Goal: Task Accomplishment & Management: Use online tool/utility

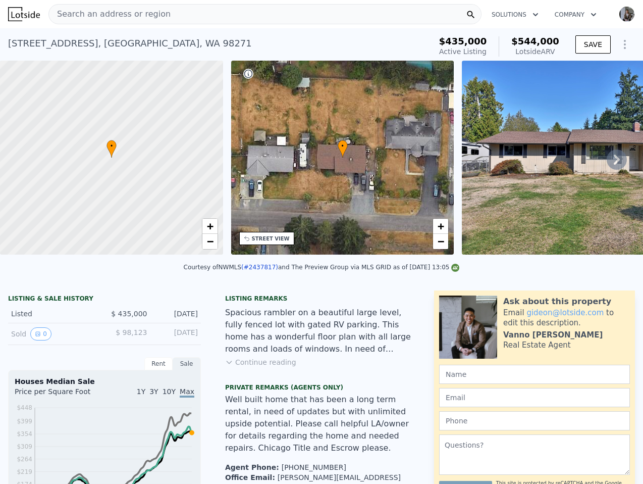
click at [247, 17] on div "Search an address or region" at bounding box center [264, 14] width 433 height 20
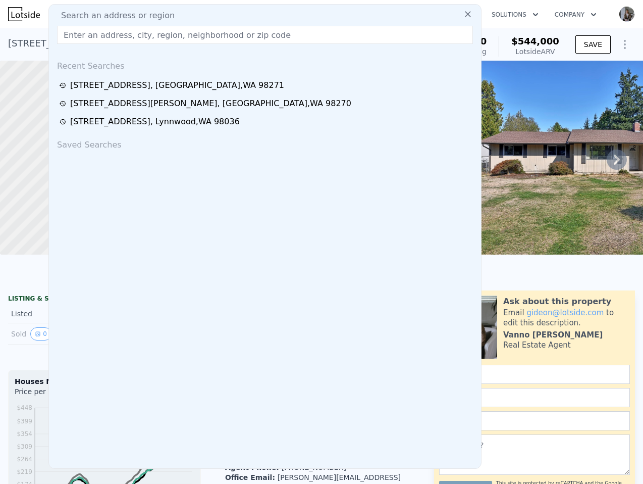
click at [247, 38] on input "text" at bounding box center [265, 35] width 416 height 18
paste input "[STREET_ADDRESS]"
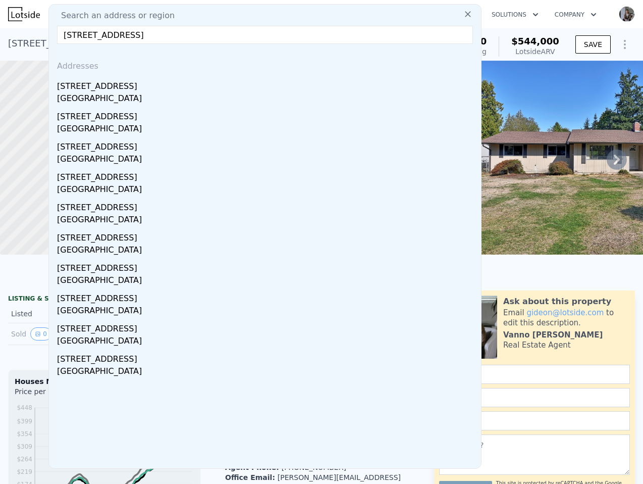
click at [141, 35] on input "[STREET_ADDRESS]" at bounding box center [265, 35] width 416 height 18
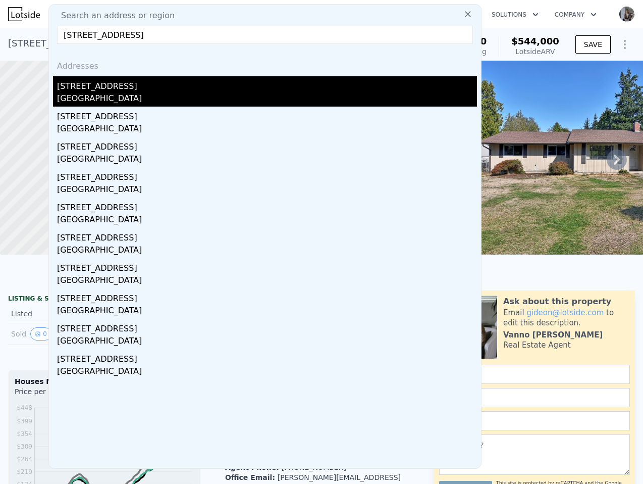
type input "[STREET_ADDRESS]"
click at [109, 90] on div "[STREET_ADDRESS]" at bounding box center [267, 84] width 420 height 16
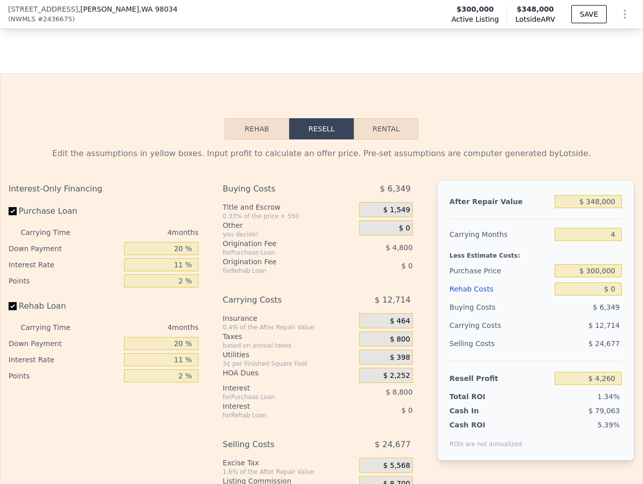
scroll to position [1704, 0]
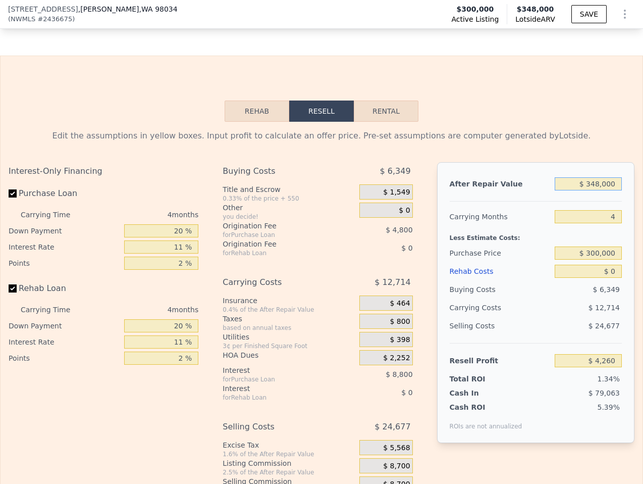
click at [600, 177] on input "$ 348,000" at bounding box center [588, 183] width 67 height 13
type input "$ 3"
type input "-$ 319,146"
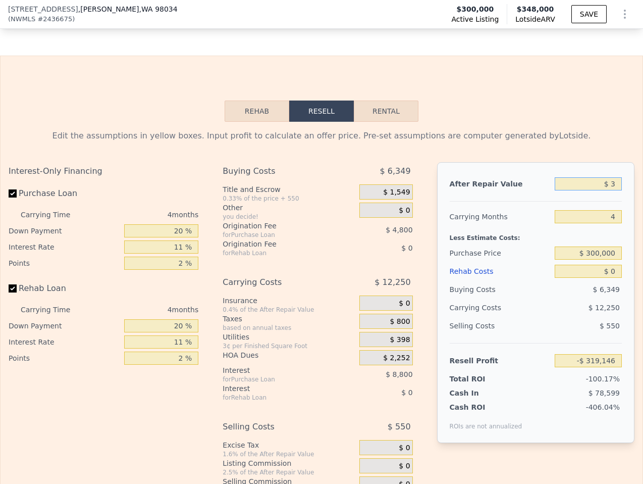
type input "$ 35"
type input "-$ 319,117"
type input "$ 350"
type input "-$ 318,824"
type input "$ 3,500"
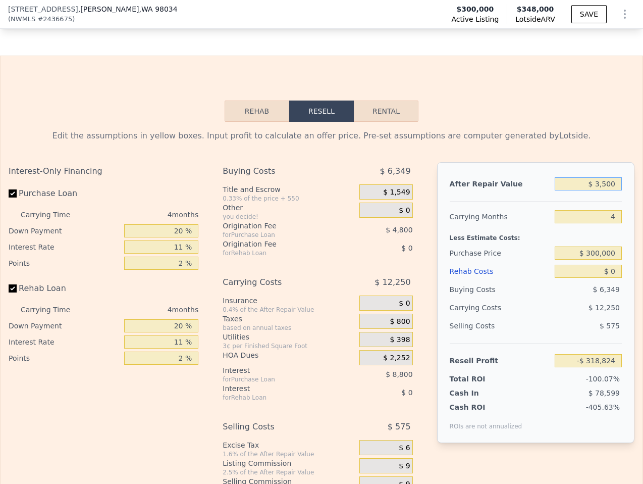
type input "-$ 315,898"
type input "$ 35,000"
type input "-$ 286,623"
type input "$ 350,000"
type input "$ 6,118"
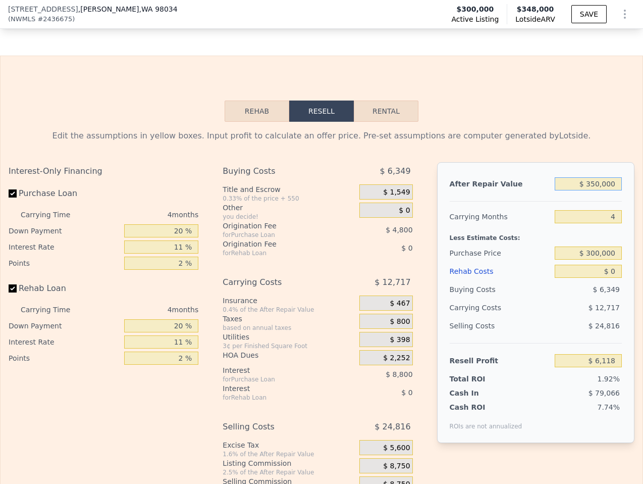
type input "$ 350,000"
click at [268, 215] on div "you decide!" at bounding box center [289, 217] width 133 height 8
click at [175, 226] on input "20 %" at bounding box center [161, 230] width 74 height 13
type input "1 %"
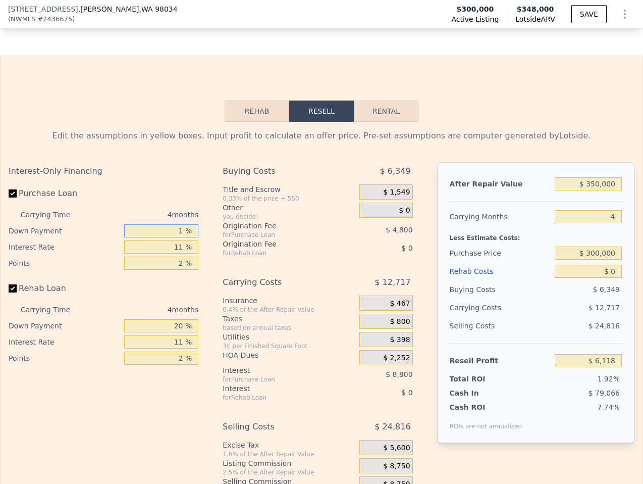
type input "$ 2,886"
type input "10 %"
type input "$ 4,418"
type input "10 %"
type input "1 %"
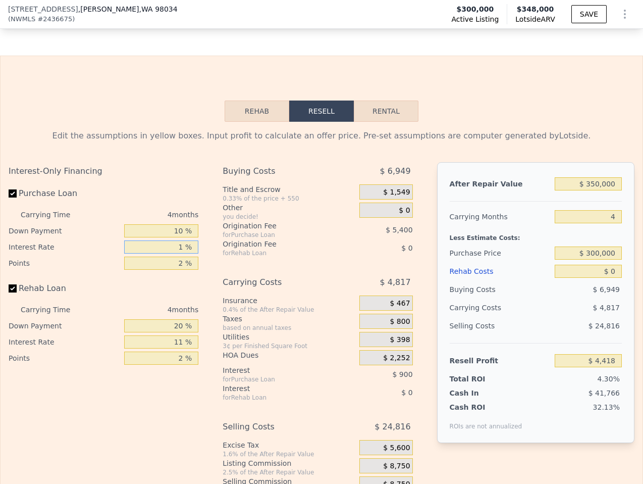
type input "$ 13,418"
type input "11 %"
type input "$ 4,418"
type input "1. %"
type input "$ 7,118"
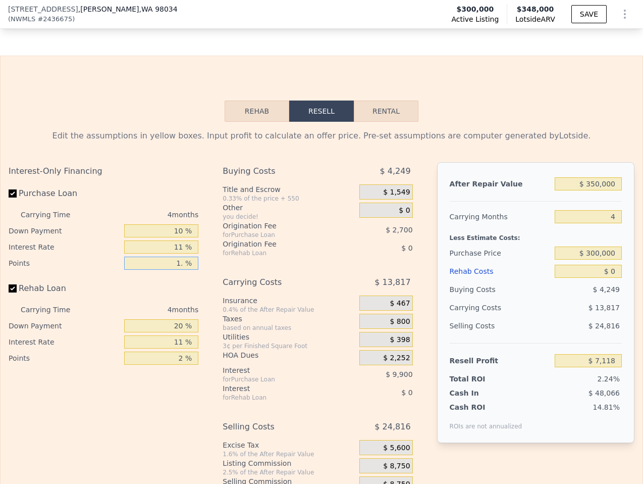
type input "1.7 %"
type input "$ 5,228"
type input "1.75 %"
type input "$ 5,093"
type input "1.75 %"
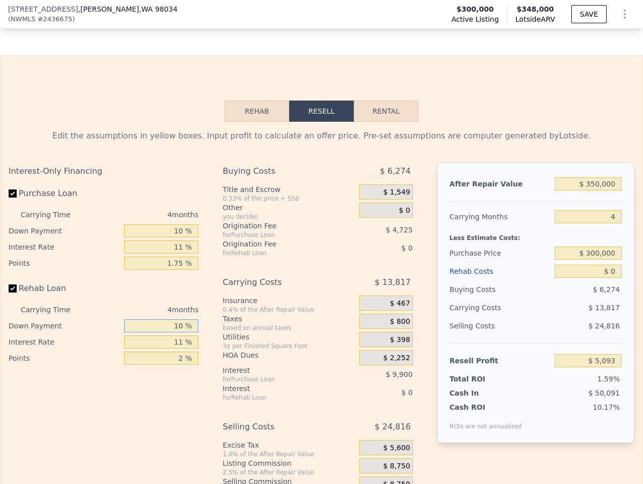
type input "10 %"
type input "11 %"
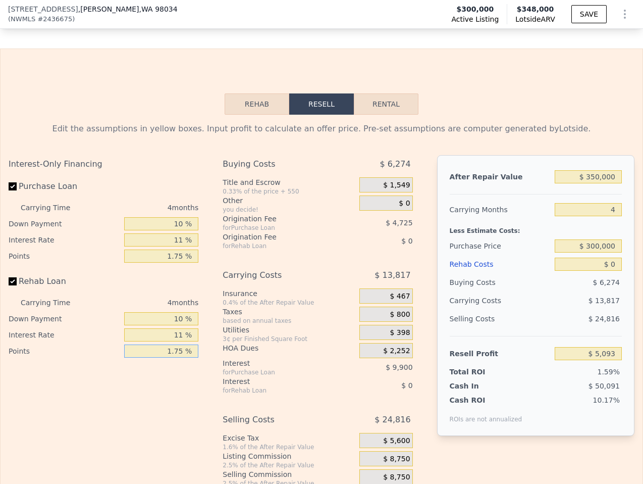
type input "1.75 %"
click at [426, 432] on div "Interest-Only Financing Purchase Loan Carrying Time 4 months Down Payment 10 % …" at bounding box center [322, 330] width 626 height 350
click at [403, 458] on span "$ 8,750" at bounding box center [396, 459] width 27 height 9
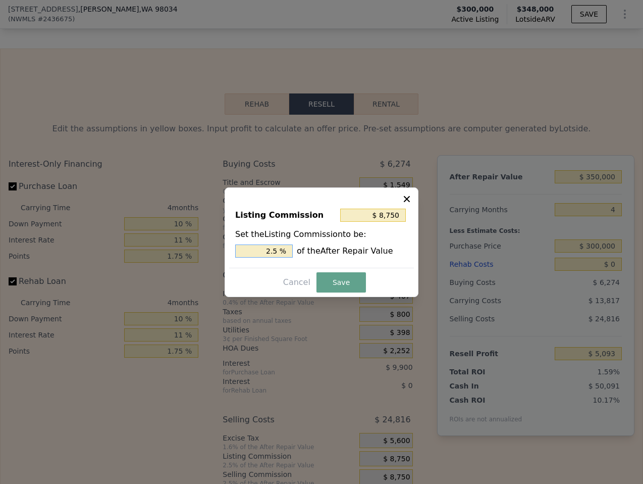
click at [268, 253] on input "2.5 %" at bounding box center [264, 250] width 58 height 13
click at [268, 252] on input "2.5 %" at bounding box center [264, 250] width 58 height 13
type input "$ 7,000"
type input "2 %"
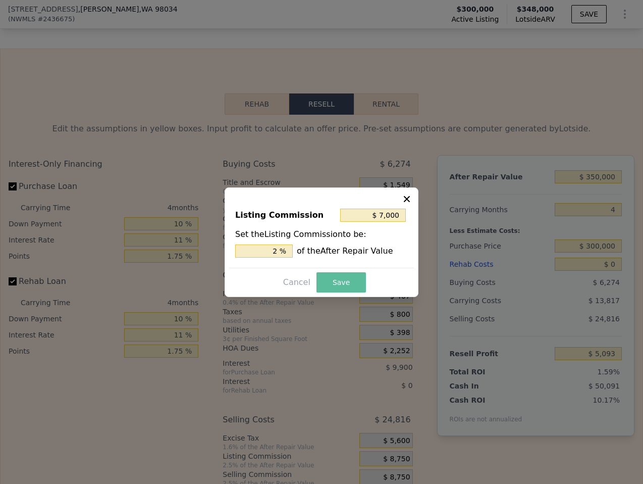
click at [344, 279] on button "Save" at bounding box center [341, 282] width 49 height 20
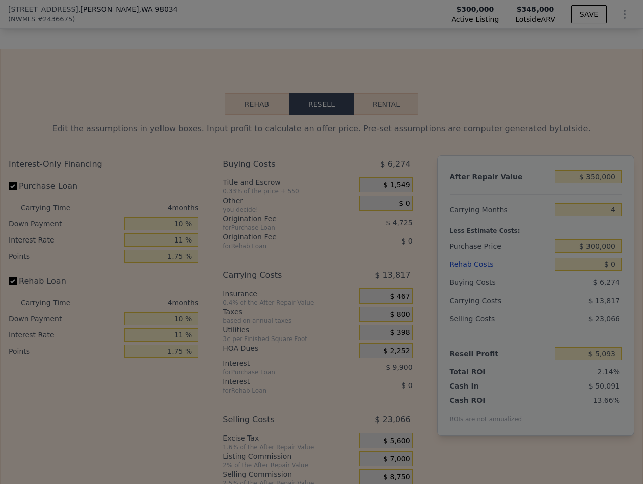
type input "$ 6,843"
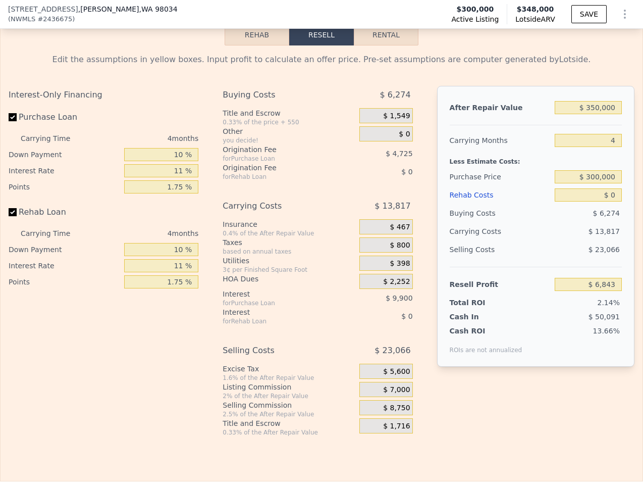
scroll to position [1782, 0]
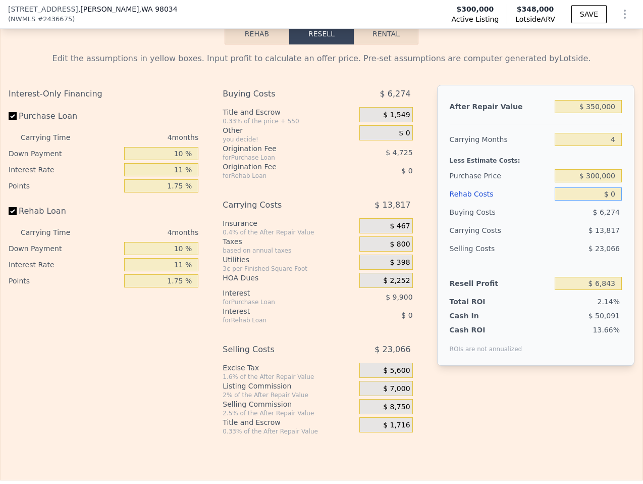
click at [600, 196] on input "$ 0" at bounding box center [588, 193] width 67 height 13
type input "$ 30"
type input "$ 6,813"
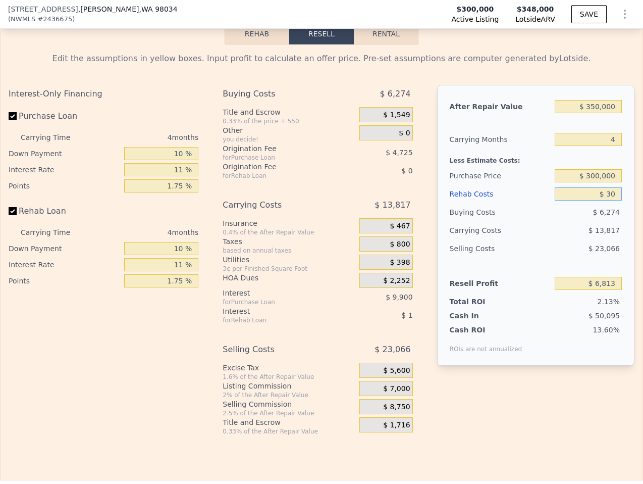
type input "$ 300"
type input "$ 6,530"
type input "$ 3,000"
type input "$ 3,696"
type input "$ 30,000"
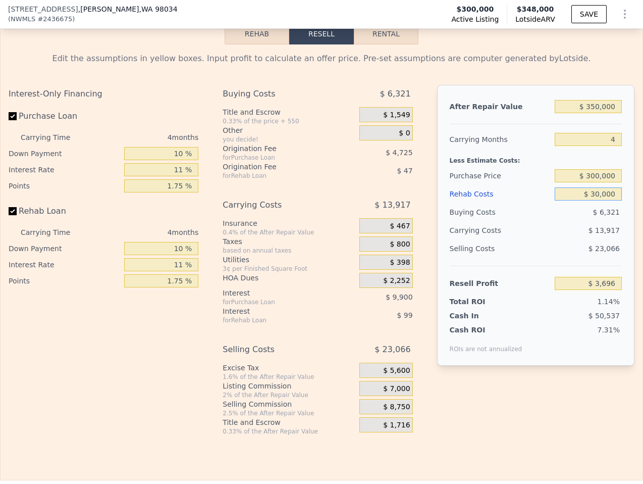
type input "-$ 24,622"
type input "$ 30,000"
click at [593, 226] on span "$ 14,809" at bounding box center [604, 230] width 31 height 8
click at [596, 172] on input "$ 300,000" at bounding box center [588, 175] width 67 height 13
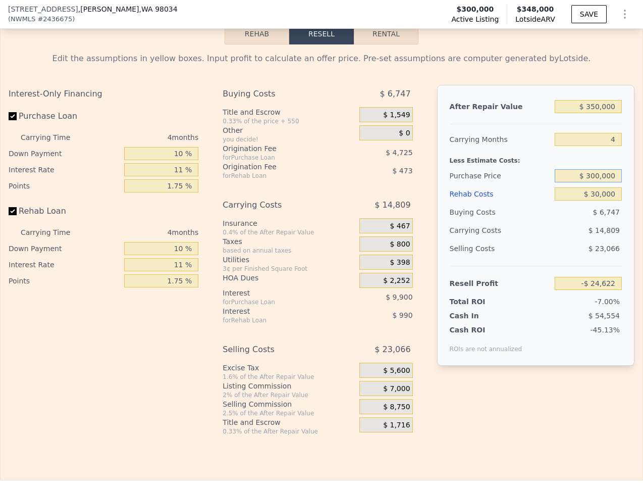
click at [596, 172] on input "$ 300,000" at bounding box center [588, 175] width 67 height 13
type input "$ 275,000"
click at [539, 243] on div "Selling Costs" at bounding box center [500, 248] width 101 height 18
type input "$ 1,679"
click at [390, 387] on span "$ 7,000" at bounding box center [396, 388] width 27 height 9
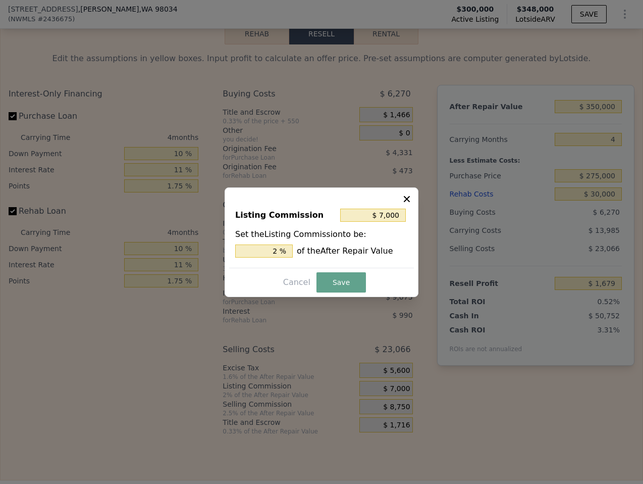
click at [390, 387] on div at bounding box center [321, 242] width 643 height 484
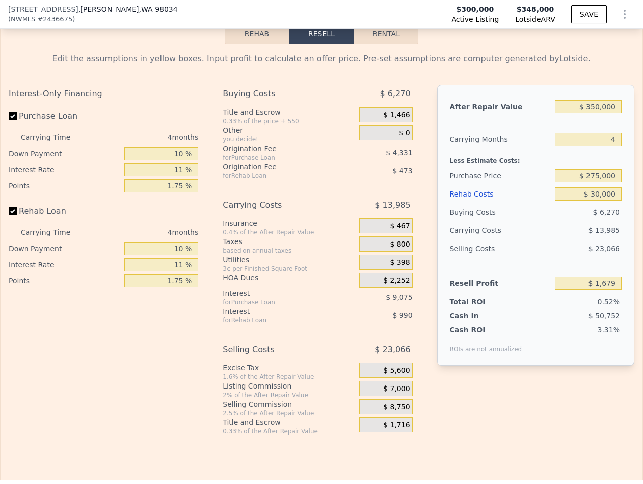
click at [390, 384] on span "$ 7,000" at bounding box center [396, 388] width 27 height 9
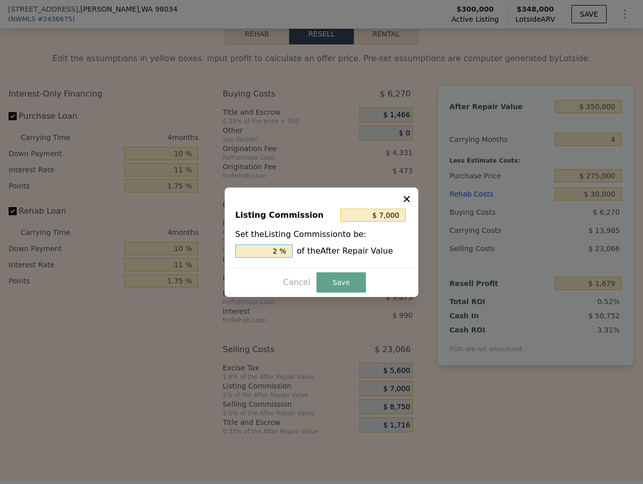
click at [289, 249] on input "2 %" at bounding box center [264, 250] width 58 height 13
type input "$ 0"
type input "0 %"
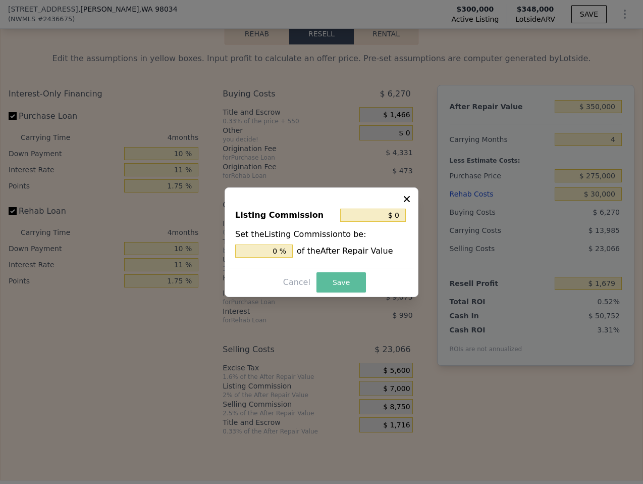
click at [343, 280] on button "Save" at bounding box center [341, 282] width 49 height 20
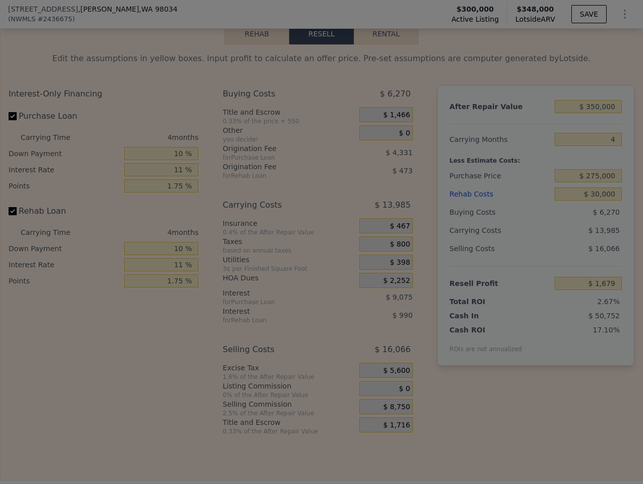
type input "$ 8,679"
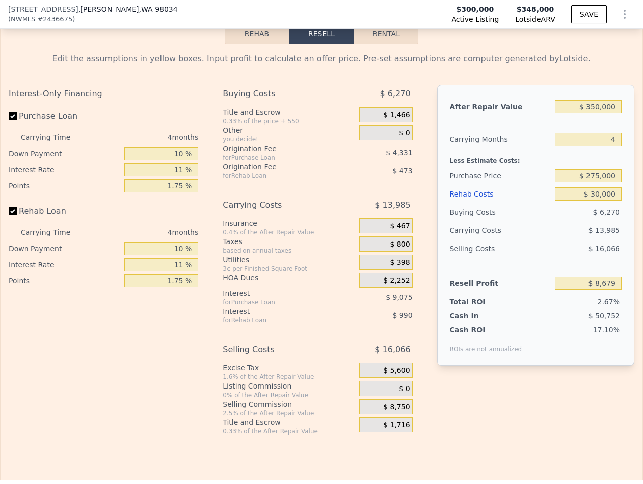
click at [49, 117] on label "Purchase Loan" at bounding box center [65, 116] width 112 height 18
click at [17, 117] on input "Purchase Loan" at bounding box center [13, 116] width 8 height 8
checkbox input "false"
type input "$ 22,086"
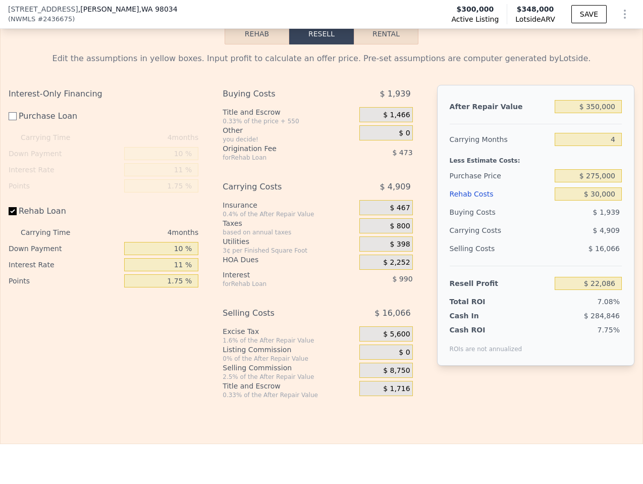
click at [26, 213] on label "Rehab Loan" at bounding box center [65, 211] width 112 height 18
click at [17, 213] on input "Rehab Loan" at bounding box center [13, 211] width 8 height 8
checkbox input "false"
type input "$ 23,551"
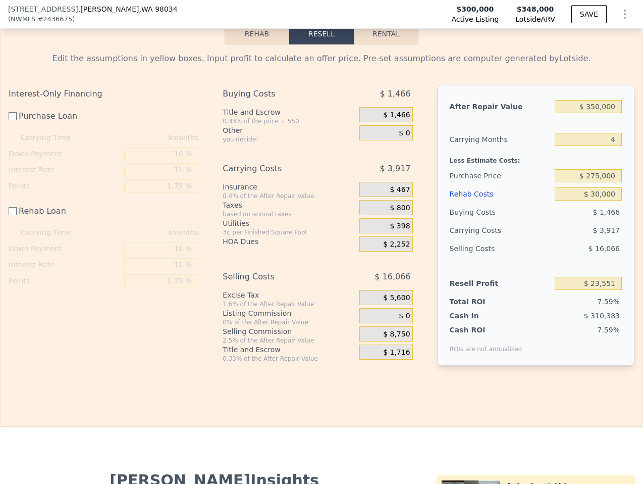
click at [25, 209] on label "Rehab Loan" at bounding box center [65, 211] width 112 height 18
click at [17, 209] on input "Rehab Loan" at bounding box center [13, 211] width 8 height 8
checkbox input "true"
type input "$ 22,086"
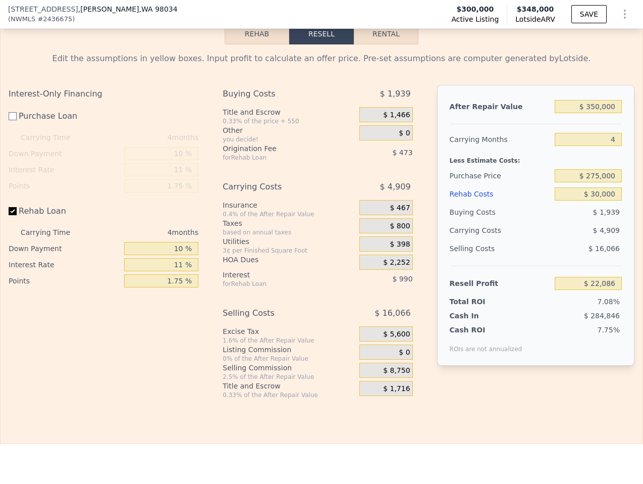
click at [45, 119] on label "Purchase Loan" at bounding box center [65, 116] width 112 height 18
click at [17, 119] on input "Purchase Loan" at bounding box center [13, 116] width 8 height 8
checkbox input "true"
type input "$ 8,679"
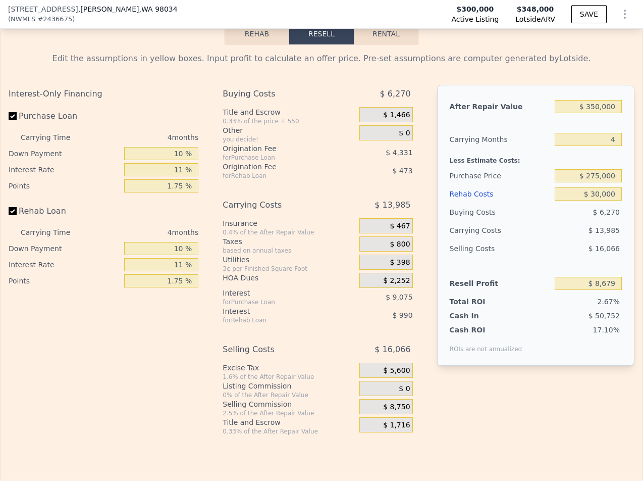
click at [389, 386] on div "$ 0" at bounding box center [386, 388] width 53 height 15
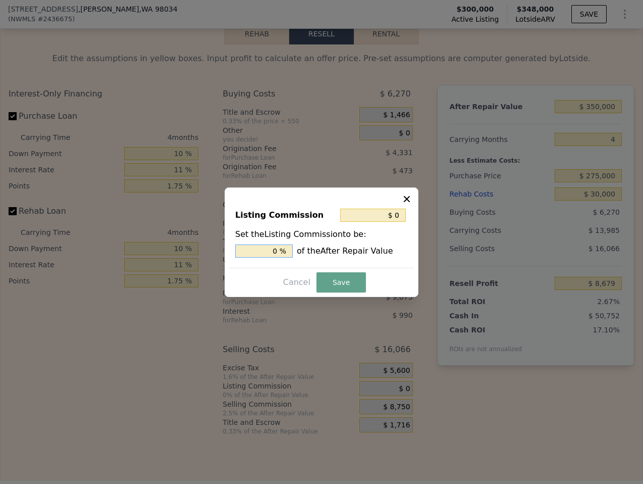
click at [276, 252] on input "0 %" at bounding box center [264, 250] width 58 height 13
type input "$ 7,000"
type input "2 %"
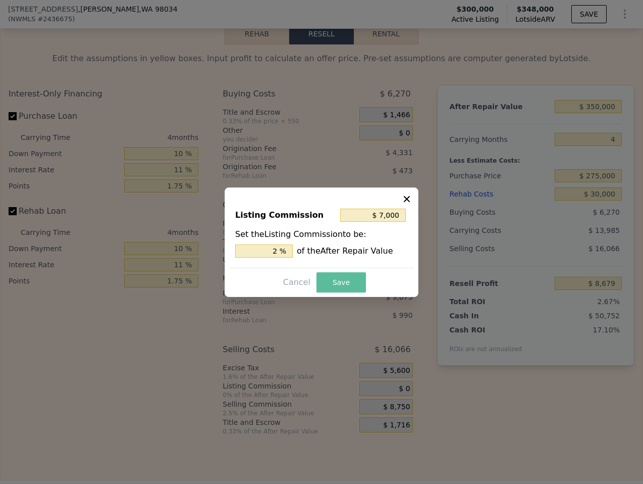
click at [336, 274] on button "Save" at bounding box center [341, 282] width 49 height 20
type input "$ 1,679"
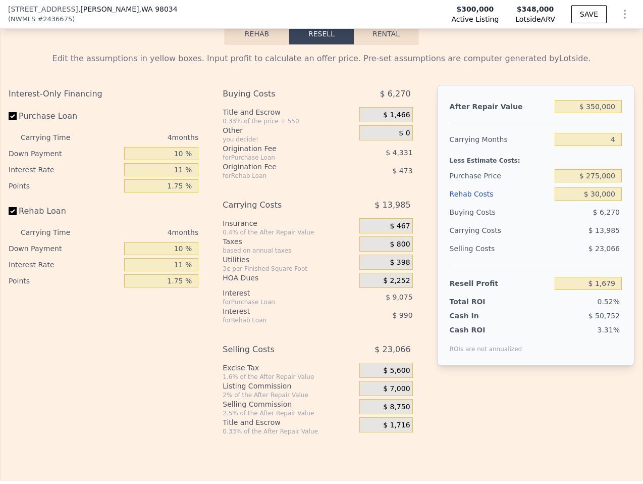
click at [392, 134] on div "$ 0" at bounding box center [386, 132] width 53 height 15
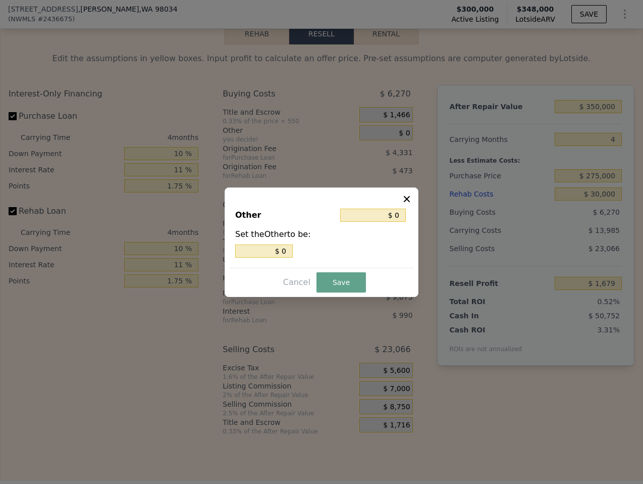
click at [282, 241] on div "Set the Other to be: $ 0" at bounding box center [321, 242] width 173 height 29
click at [282, 246] on input "$ 0" at bounding box center [264, 250] width 58 height 13
type input "$ 2"
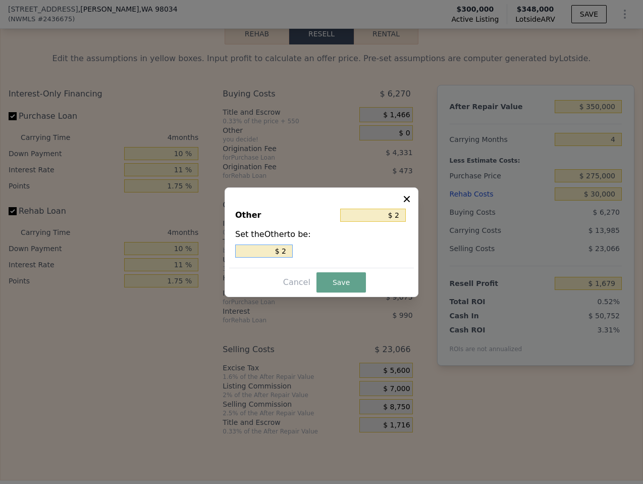
type input "$ 24"
type input "$ 245"
type input "$ 24"
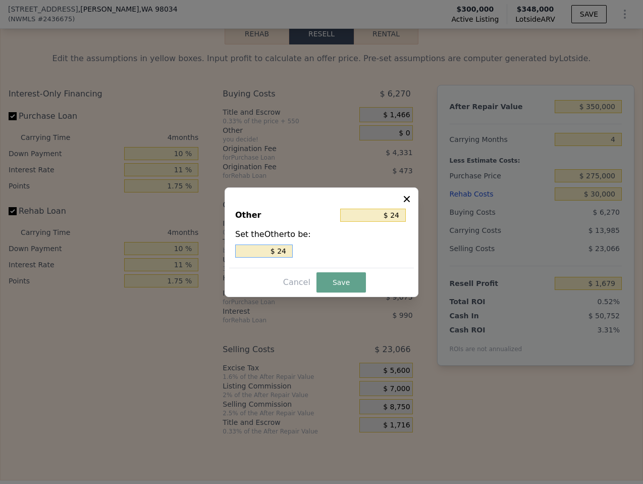
type input "$ 245"
type input "$ 2,450"
type input "$ 245"
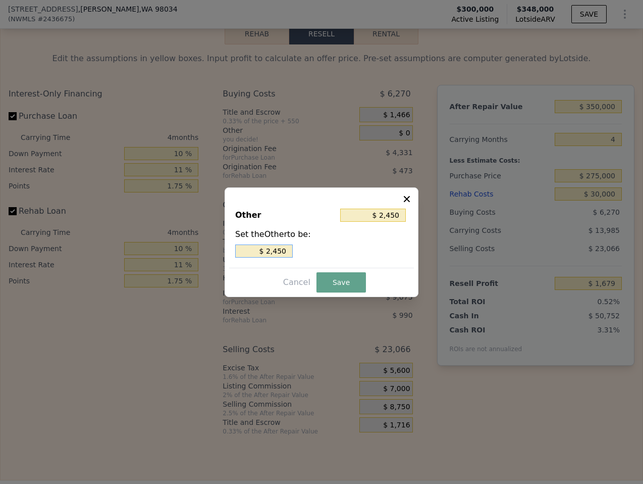
type input "$ 245"
type input "$ 24"
type input "$ 2"
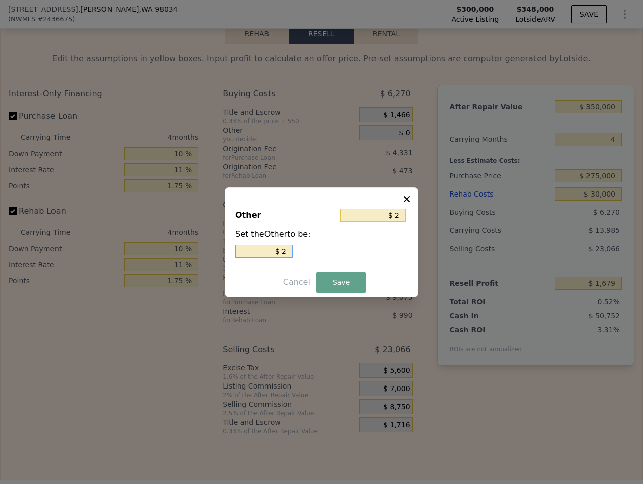
type input "$ 25"
type input "$ 250"
type input "$ 2,500"
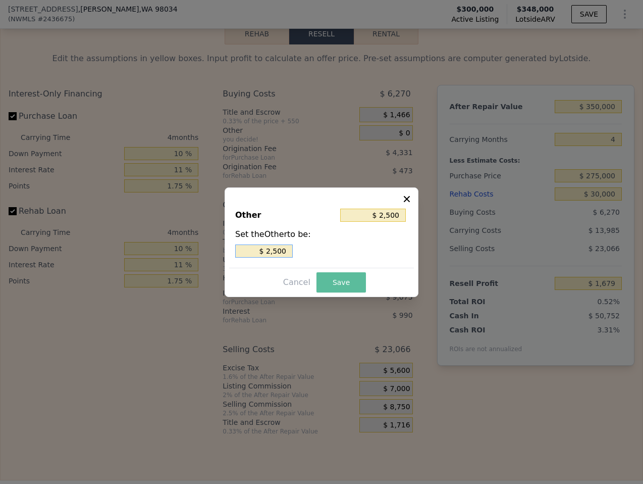
type input "$ 2,500"
click at [339, 276] on button "Save" at bounding box center [341, 282] width 49 height 20
type input "-$ 821"
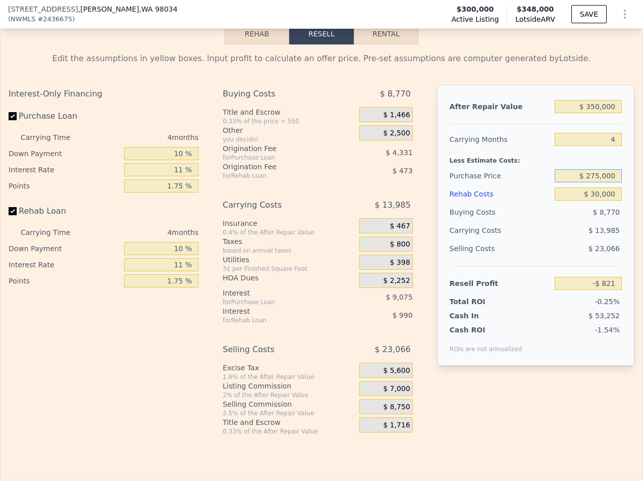
click at [600, 177] on input "$ 275,000" at bounding box center [588, 175] width 67 height 13
type input "$ 250,000"
click at [567, 229] on div "$ 13,985" at bounding box center [570, 230] width 106 height 18
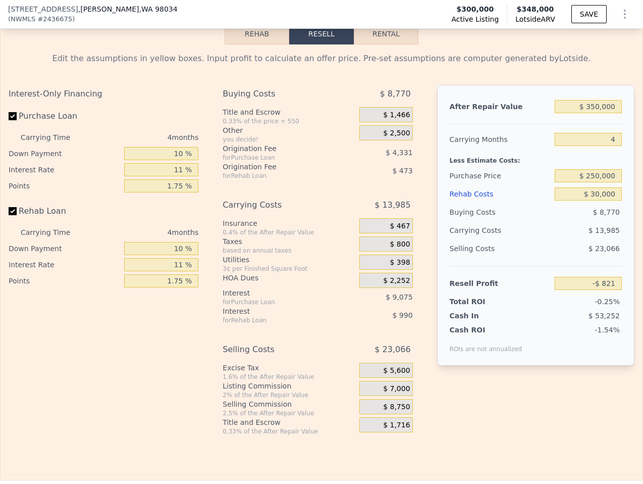
type input "$ 25,479"
click at [591, 14] on button "SAVE" at bounding box center [589, 14] width 35 height 18
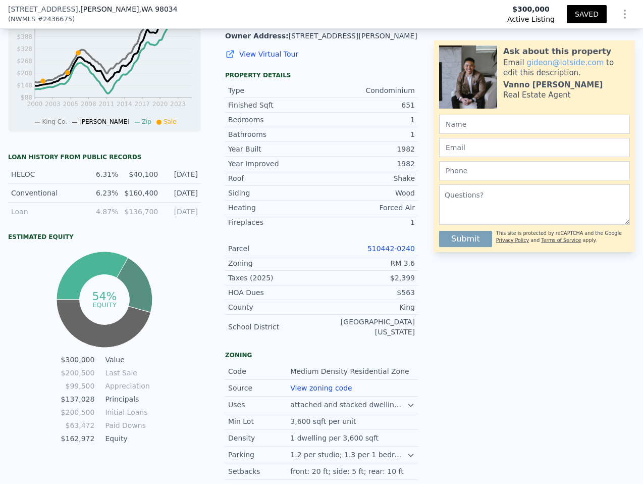
scroll to position [0, 0]
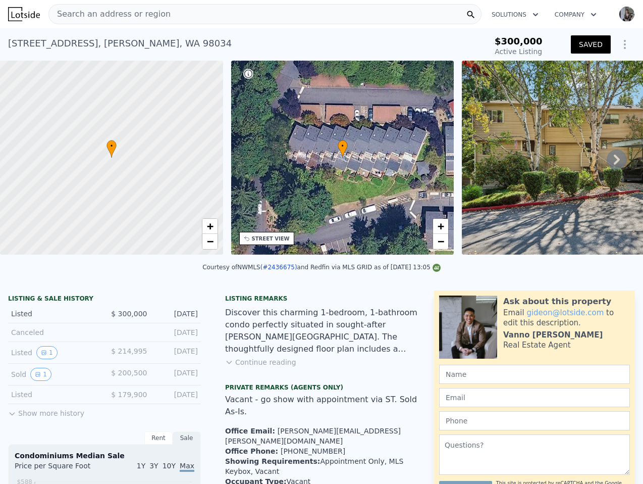
click at [248, 10] on div "Search an address or region" at bounding box center [264, 14] width 433 height 20
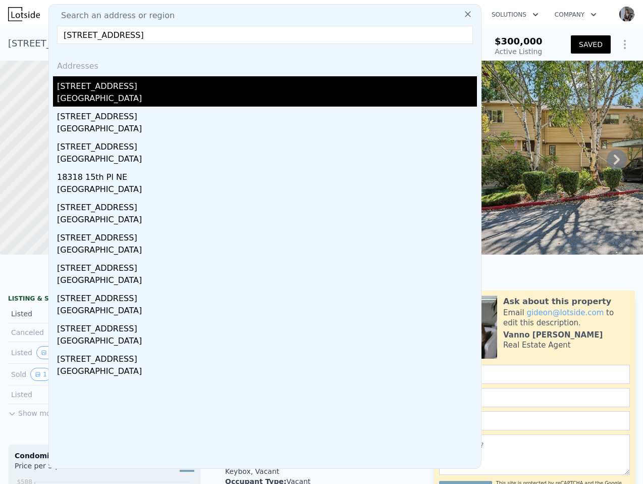
type input "[STREET_ADDRESS]"
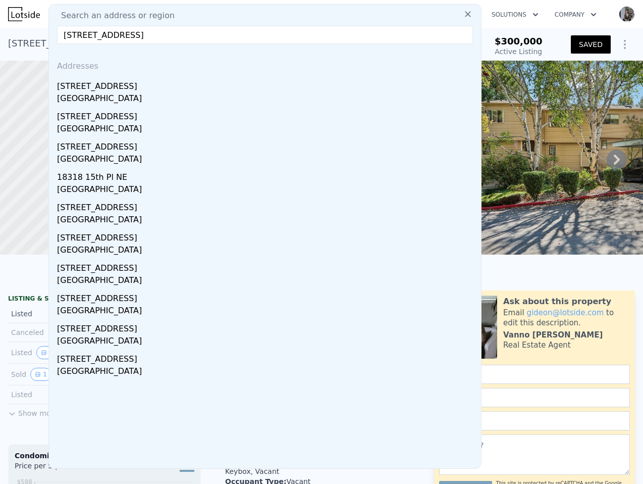
drag, startPoint x: 162, startPoint y: 87, endPoint x: 178, endPoint y: 93, distance: 17.4
click at [162, 87] on div "[STREET_ADDRESS]" at bounding box center [267, 84] width 420 height 16
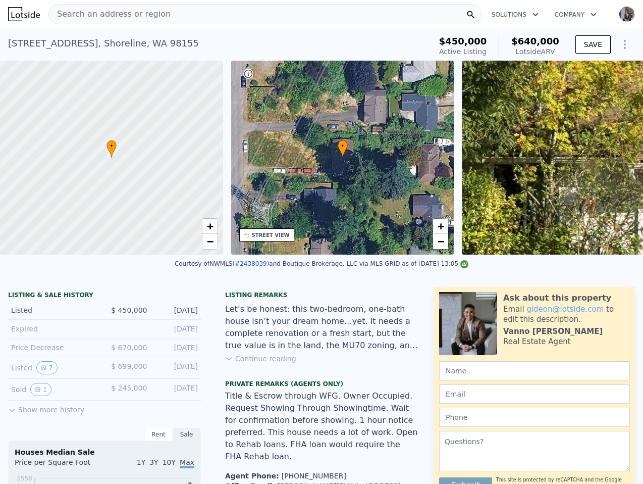
click at [122, 14] on span "Search an address or region" at bounding box center [110, 14] width 122 height 12
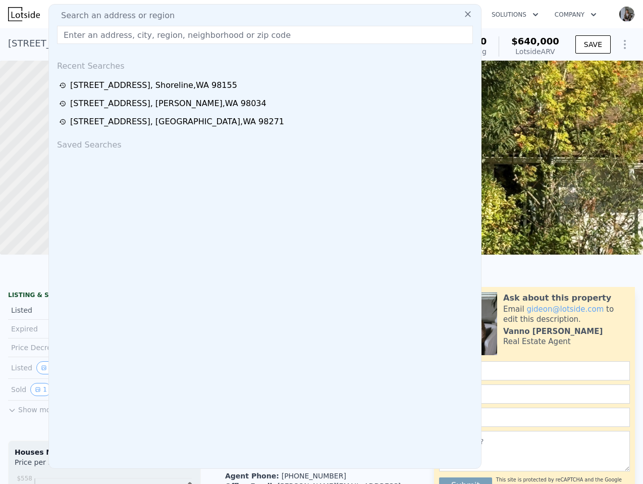
click at [122, 13] on span "Search an address or region" at bounding box center [114, 16] width 122 height 12
click at [122, 32] on input "text" at bounding box center [265, 35] width 416 height 18
paste input "[STREET_ADDRESS]"
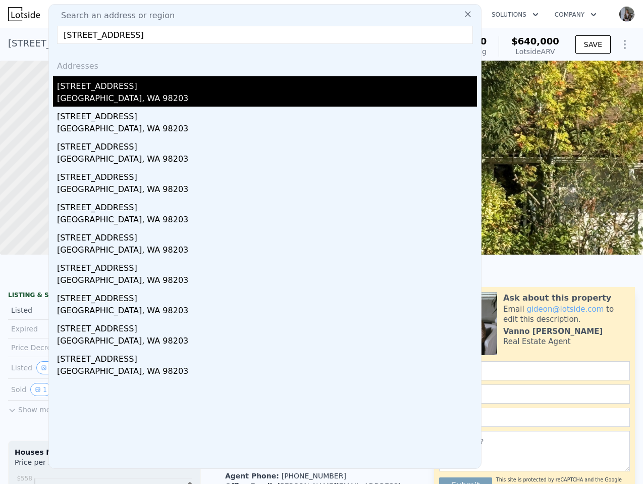
type input "[STREET_ADDRESS]"
click at [166, 88] on div "[STREET_ADDRESS]" at bounding box center [267, 84] width 420 height 16
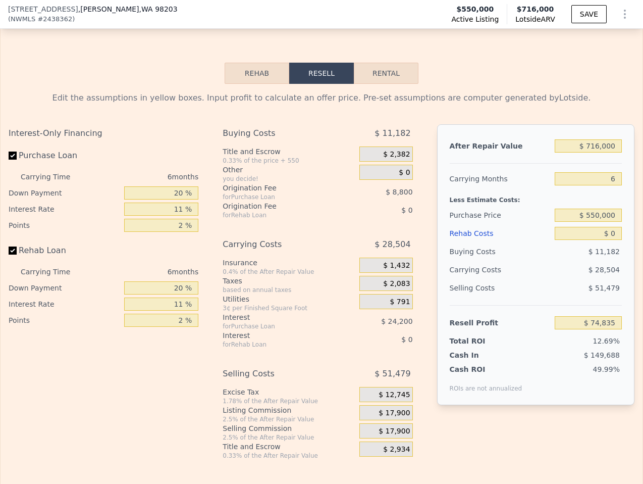
scroll to position [1714, 0]
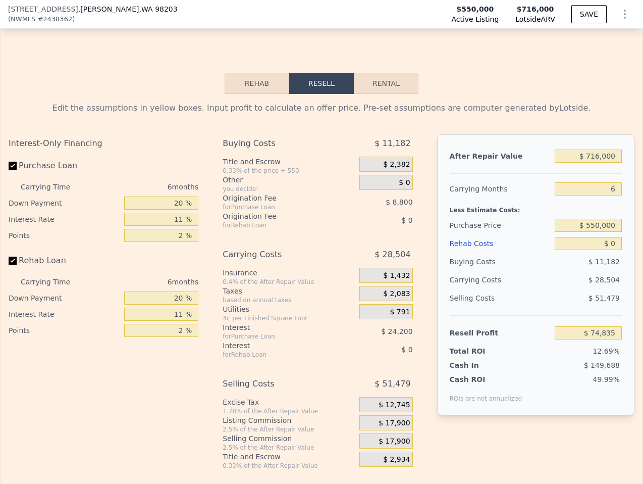
click at [122, 157] on div "Purchase Loan" at bounding box center [104, 168] width 190 height 22
click at [258, 94] on div "Edit the assumptions in yellow boxes. Input profit to calculate an offer price.…" at bounding box center [322, 282] width 642 height 376
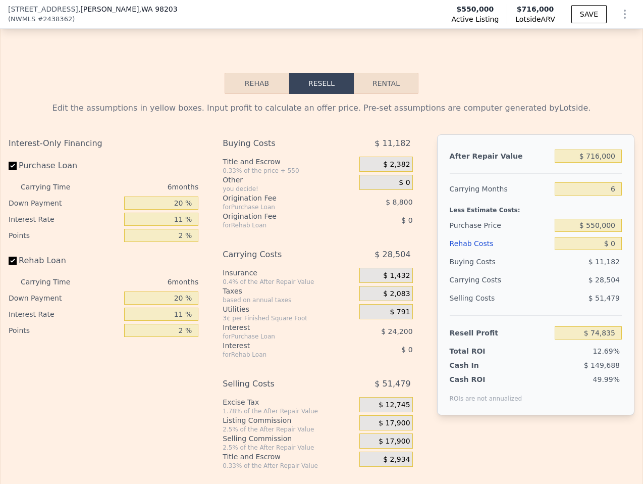
click at [263, 73] on button "Rehab" at bounding box center [257, 83] width 65 height 21
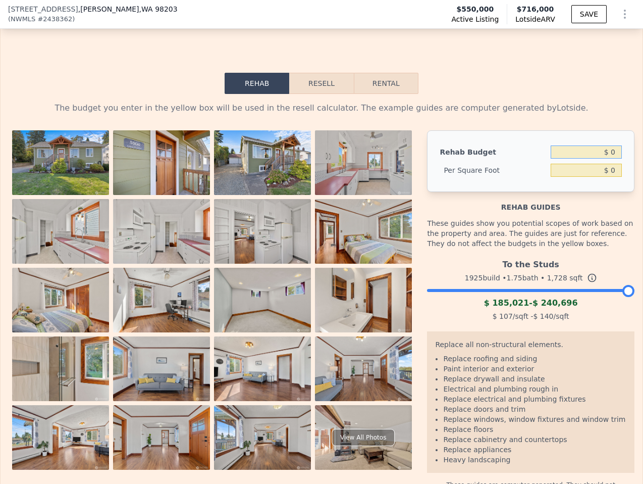
click at [604, 145] on input "$ 0" at bounding box center [586, 151] width 71 height 13
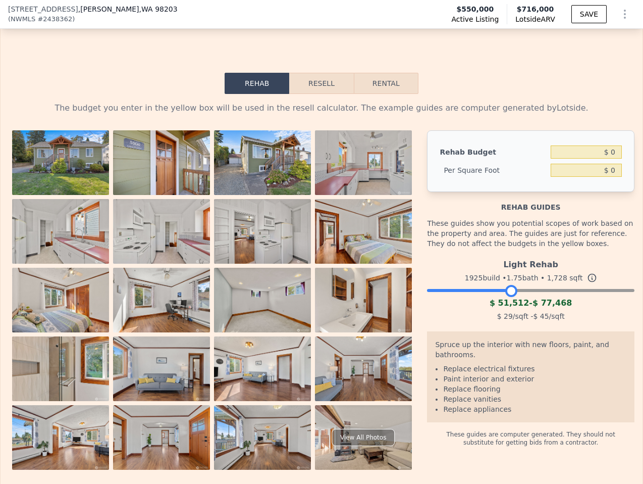
drag, startPoint x: 628, startPoint y: 267, endPoint x: 512, endPoint y: 269, distance: 116.2
click at [512, 285] on div at bounding box center [512, 291] width 12 height 12
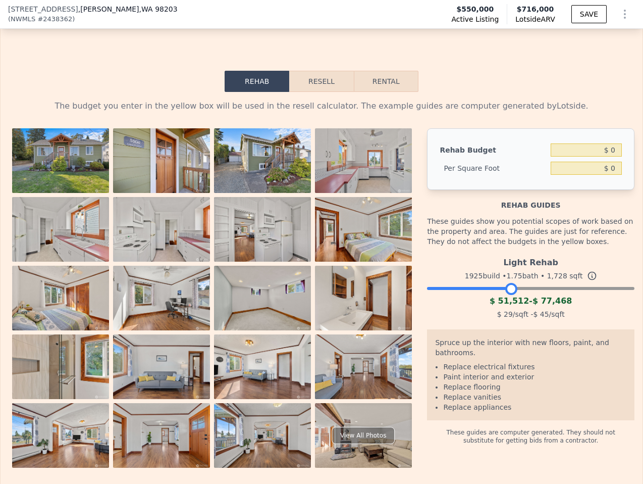
scroll to position [1717, 0]
click at [603, 143] on input "$ 0" at bounding box center [586, 149] width 71 height 13
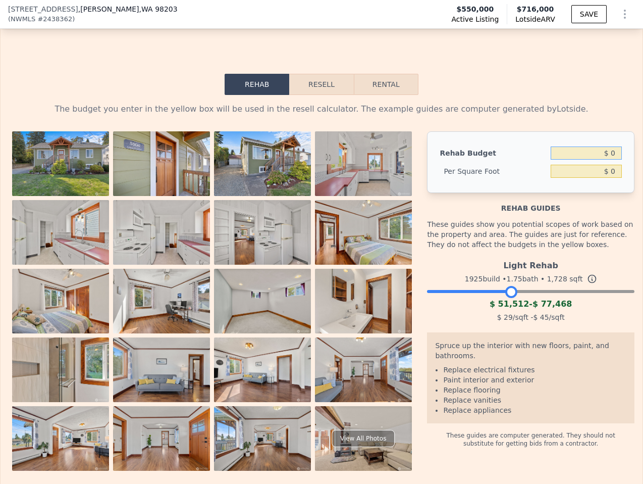
click at [603, 146] on input "$ 0" at bounding box center [586, 152] width 71 height 13
click at [604, 146] on input "$ 0" at bounding box center [586, 152] width 71 height 13
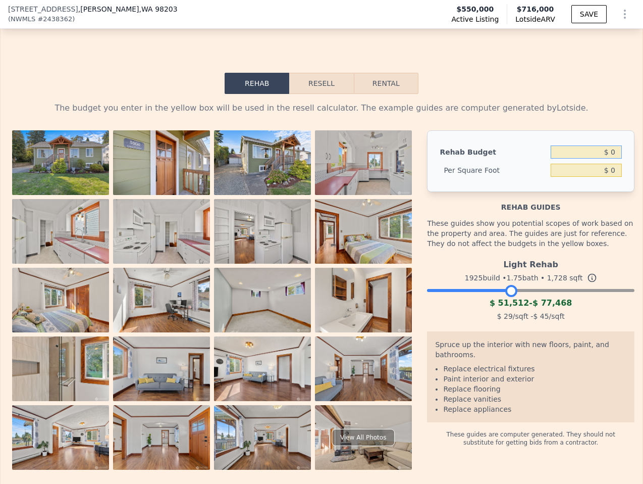
click at [604, 145] on input "$ 0" at bounding box center [586, 151] width 71 height 13
type input "$ 400,000"
click at [525, 102] on div "The budget you enter in the yellow box will be used in the resell calculator. T…" at bounding box center [322, 286] width 626 height 368
type input "$ 231.48"
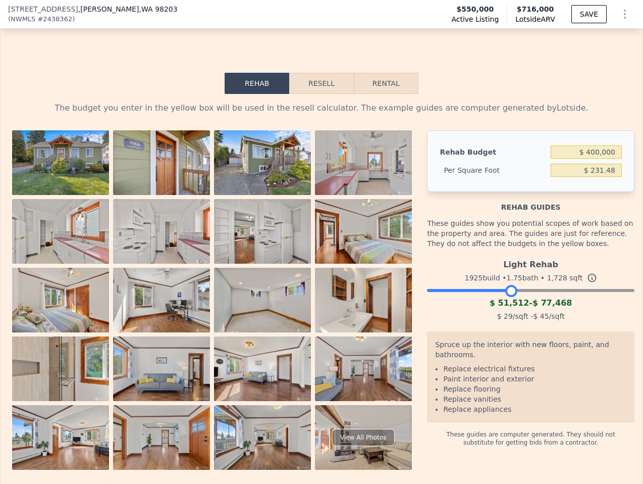
click at [387, 73] on button "Rental" at bounding box center [386, 83] width 65 height 21
select select "30"
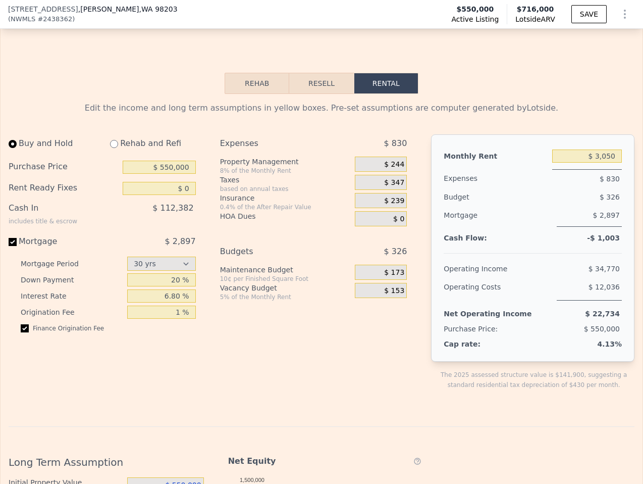
scroll to position [1715, 0]
click at [172, 181] on input "$ 0" at bounding box center [159, 187] width 73 height 13
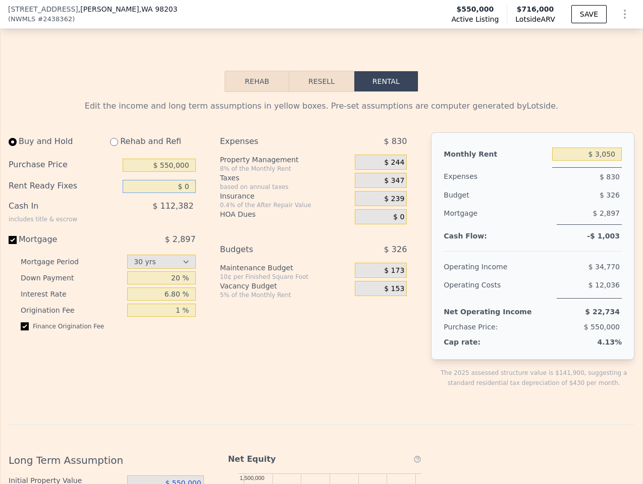
click at [172, 180] on input "$ 0" at bounding box center [159, 186] width 73 height 13
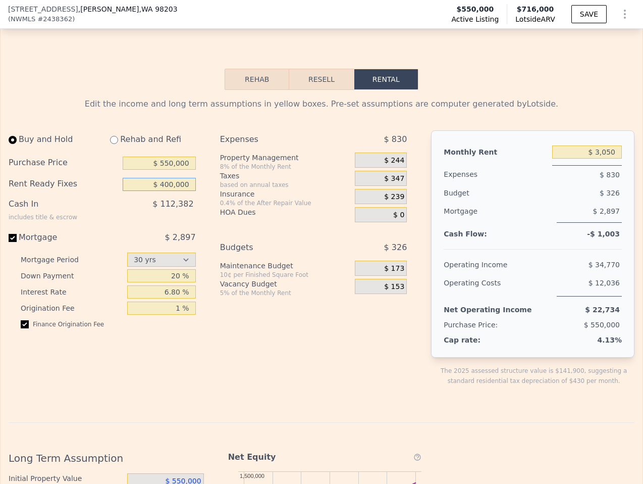
type input "$ 400,000"
click at [253, 207] on div "HOA Dues" at bounding box center [285, 212] width 131 height 10
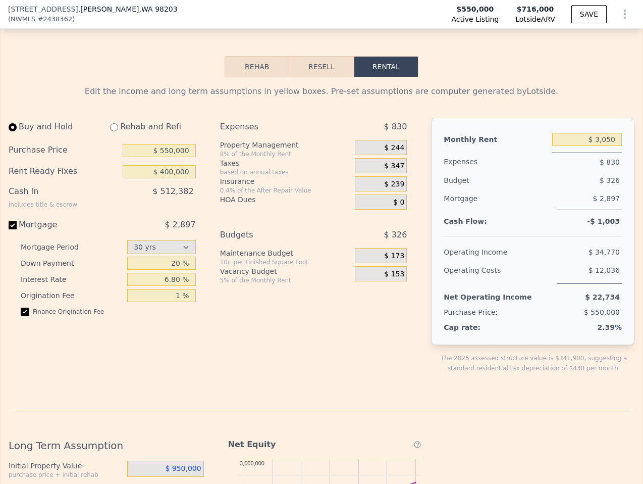
scroll to position [1729, 0]
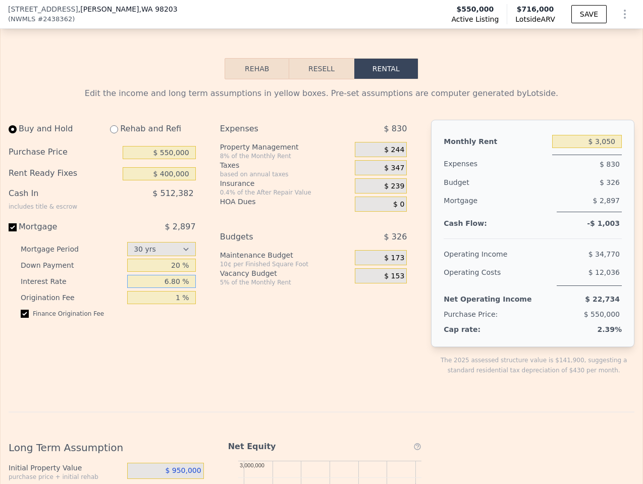
click at [186, 275] on input "6.80 %" at bounding box center [161, 281] width 68 height 13
click at [274, 268] on div "Vacancy Budget" at bounding box center [285, 273] width 131 height 10
click at [279, 268] on div "Vacancy Budget" at bounding box center [285, 273] width 131 height 10
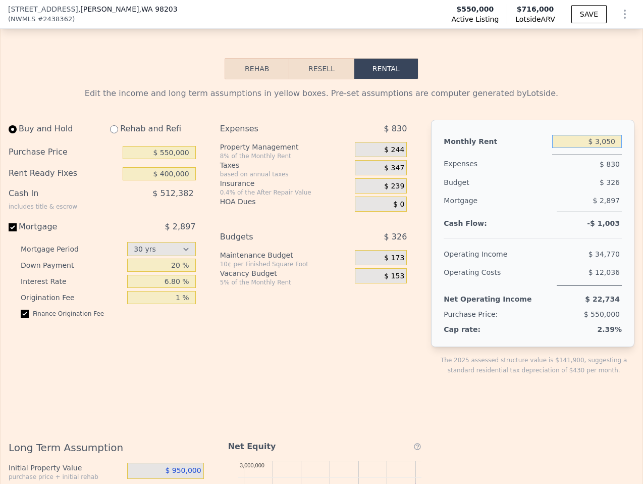
click at [590, 135] on input "$ 3,050" at bounding box center [588, 141] width 70 height 13
click at [528, 132] on div "Monthly Rent" at bounding box center [496, 141] width 105 height 18
click at [617, 135] on input "$ 540,000" at bounding box center [588, 141] width 70 height 13
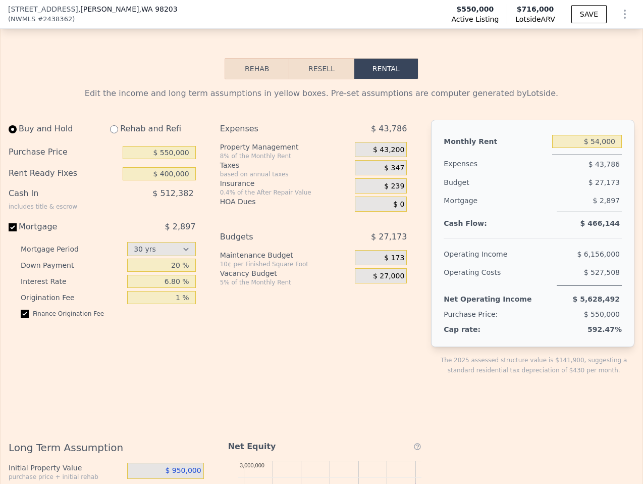
click at [608, 173] on div "$ 27,173" at bounding box center [570, 182] width 105 height 18
click at [617, 135] on input "$ 54,000" at bounding box center [588, 141] width 70 height 13
type input "$ 5,400"
click at [573, 191] on div "$ 2,897" at bounding box center [589, 201] width 65 height 21
click at [172, 146] on input "$ 550,000" at bounding box center [159, 152] width 73 height 13
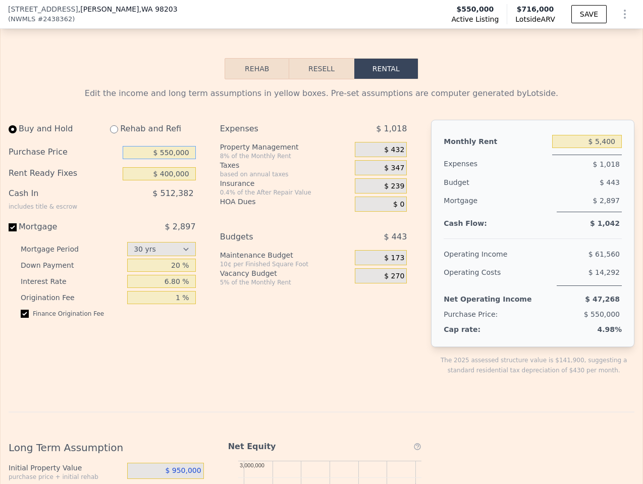
click at [172, 146] on input "$ 550,000" at bounding box center [159, 152] width 73 height 13
type input "$ 950,000"
click at [165, 163] on div "Rent Ready Fixes $ 400,000" at bounding box center [102, 173] width 187 height 21
click at [177, 167] on input "$ 400,000" at bounding box center [159, 173] width 73 height 13
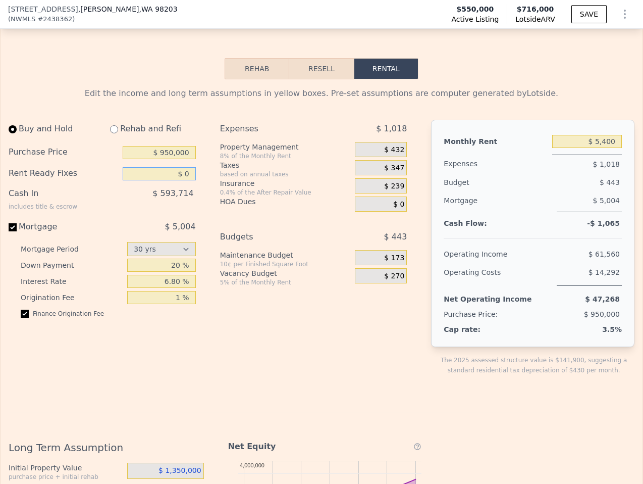
type input "$ 0"
click at [235, 188] on div "0.4% of the After Repair Value" at bounding box center [285, 192] width 131 height 8
click at [181, 146] on input "$ 950,000" at bounding box center [159, 152] width 73 height 13
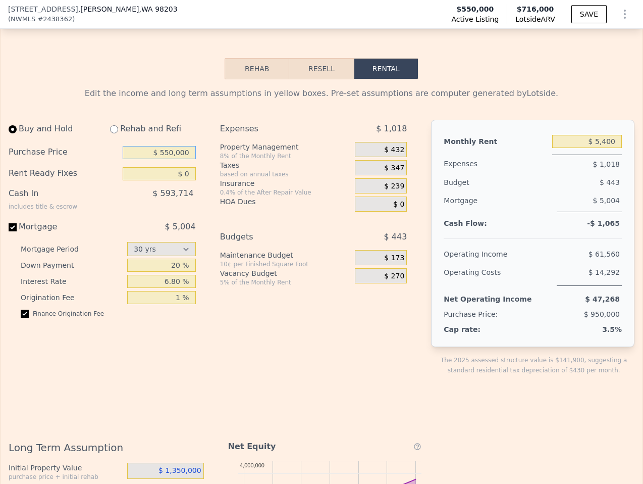
type input "$ 550,000"
click at [228, 178] on div "Insurance" at bounding box center [285, 183] width 131 height 10
click at [184, 259] on input "20 %" at bounding box center [161, 265] width 68 height 13
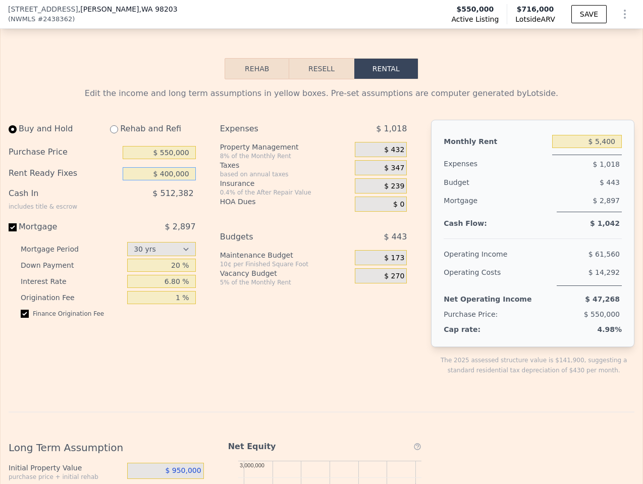
click at [176, 167] on input "$ 400,000" at bounding box center [159, 173] width 73 height 13
type input "$ 0"
click at [276, 199] on div "Expenses $ 1,018 Property Management 8% of the Monthly Rent $ 432 Taxes based o…" at bounding box center [317, 256] width 195 height 272
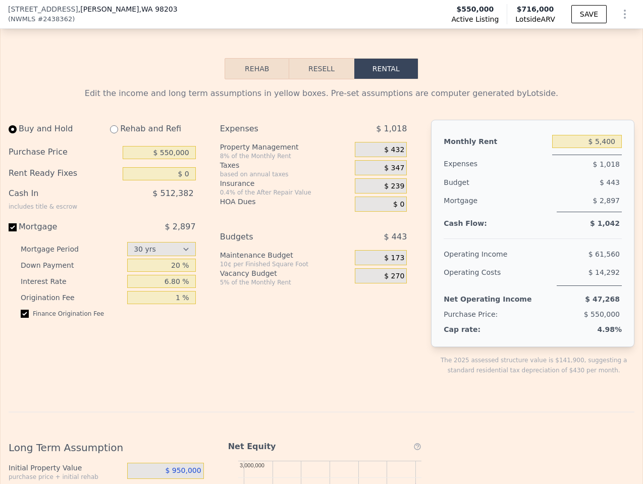
click at [220, 268] on div "Vacancy Budget" at bounding box center [285, 273] width 131 height 10
click at [184, 259] on input "20 %" at bounding box center [161, 265] width 68 height 13
type input "0 %"
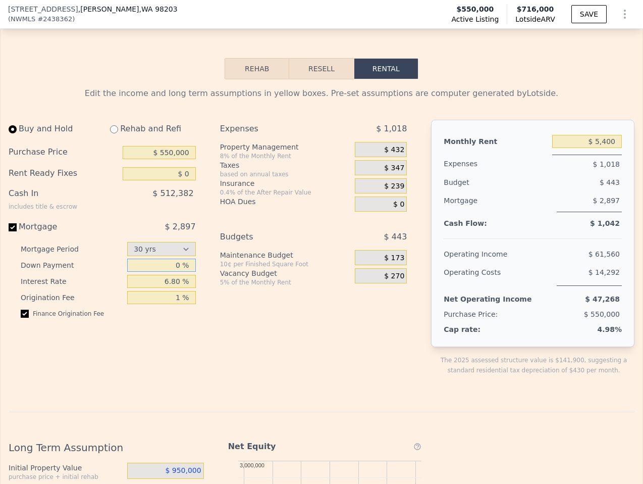
type input "$ 400,000"
type input "0 %"
click at [259, 278] on div "5% of the Monthly Rent" at bounding box center [285, 282] width 131 height 8
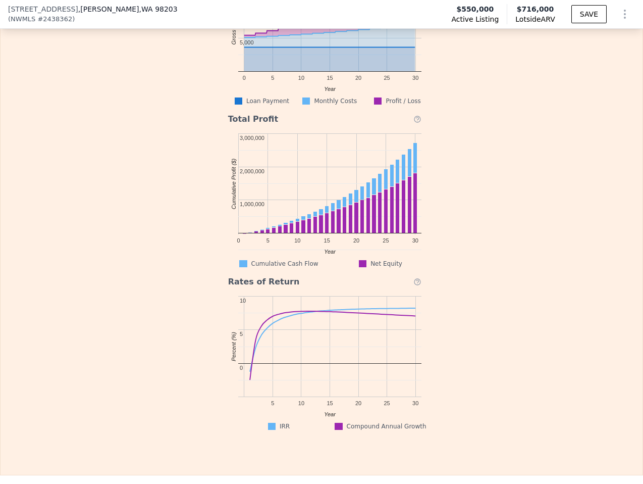
scroll to position [2392, 0]
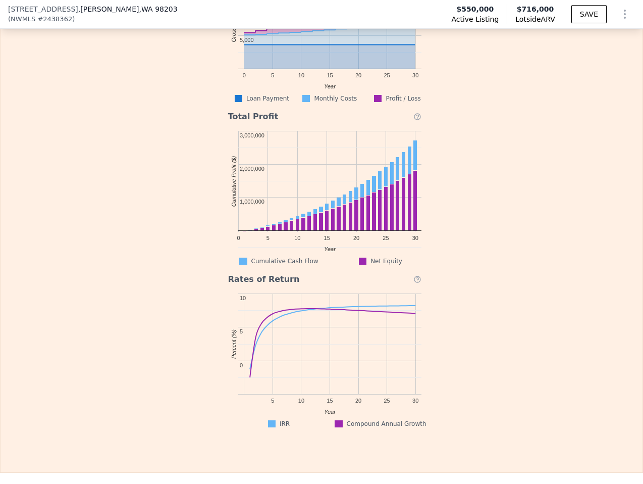
click at [550, 334] on div "Net Equity 0 5 10 15 20 25 30 1,000,000 2,000,000 3,000,000 Year Property Value…" at bounding box center [431, 98] width 407 height 659
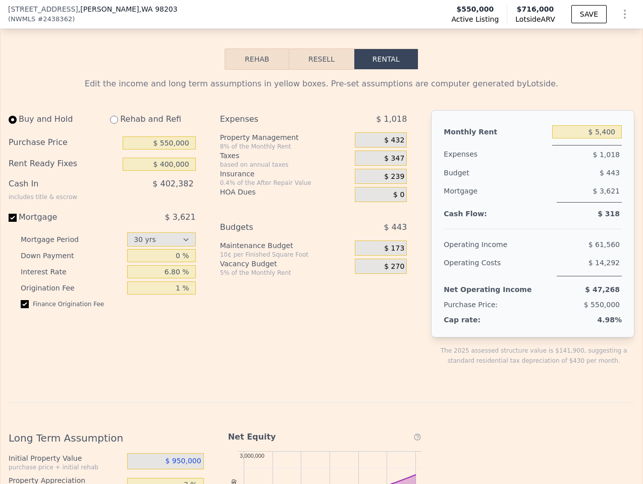
scroll to position [1735, 0]
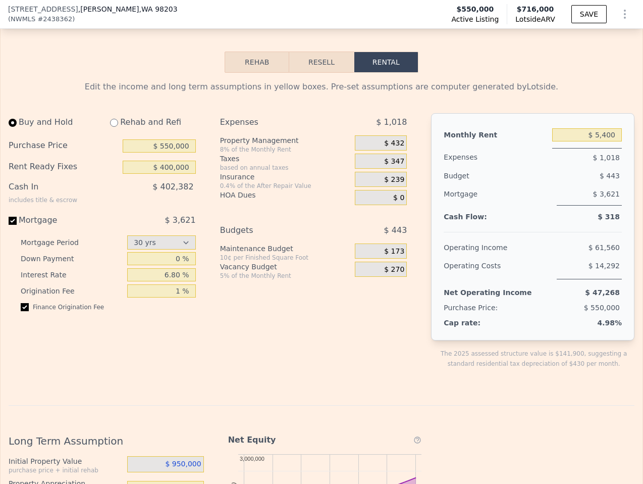
click at [399, 139] on span "$ 432" at bounding box center [394, 143] width 20 height 9
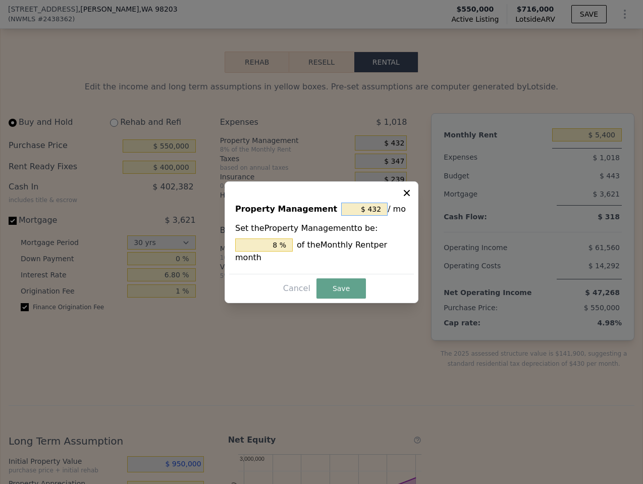
click at [380, 208] on input "$ 432" at bounding box center [364, 209] width 46 height 13
type input "-"
type input "$ 0"
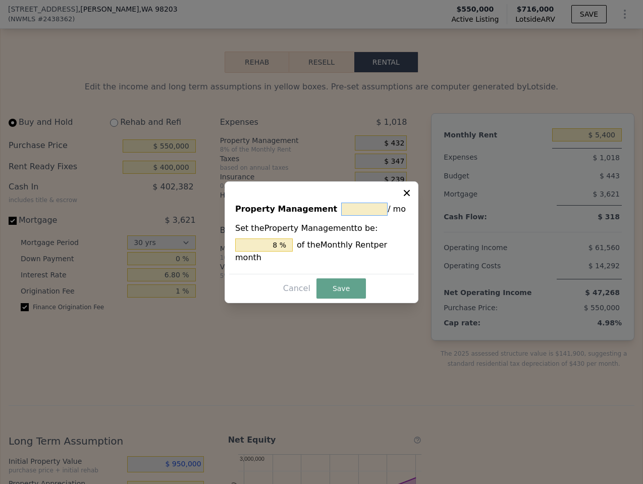
type input "0 %"
type input "$ 0"
click at [350, 285] on button "Save" at bounding box center [341, 288] width 49 height 20
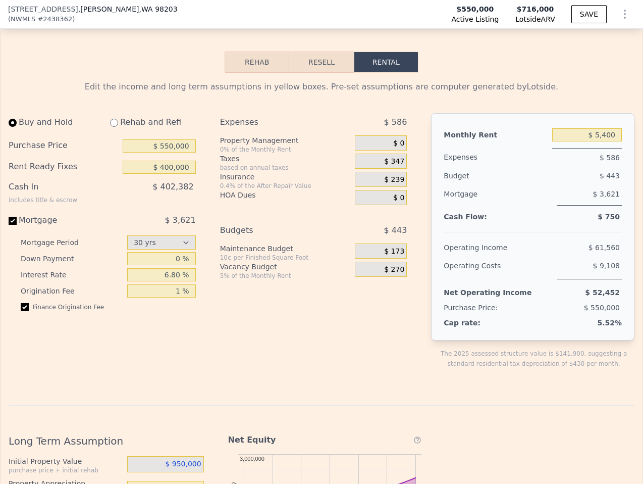
click at [384, 135] on div "$ 0" at bounding box center [381, 142] width 53 height 15
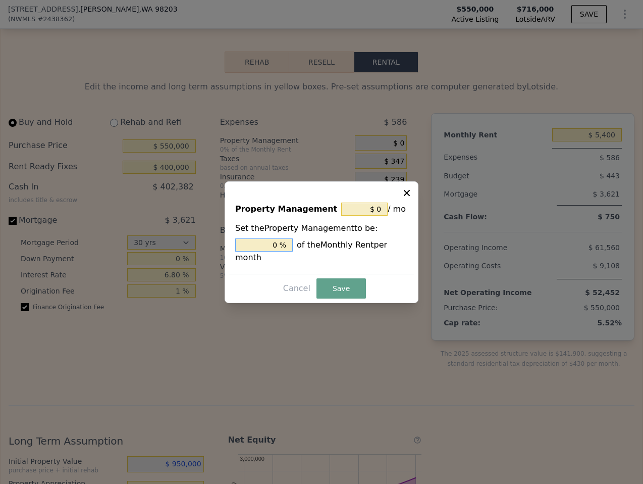
click at [270, 248] on input "0 %" at bounding box center [264, 244] width 58 height 13
type input "$ 432"
type input "8 %"
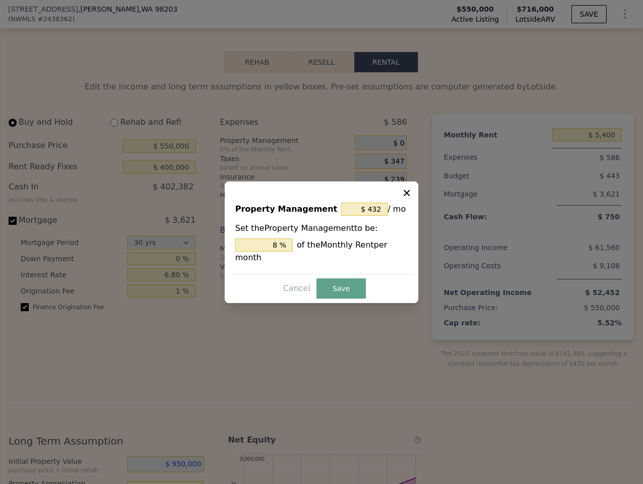
drag, startPoint x: 346, startPoint y: 283, endPoint x: 370, endPoint y: 295, distance: 26.7
click at [346, 283] on button "Save" at bounding box center [341, 288] width 49 height 20
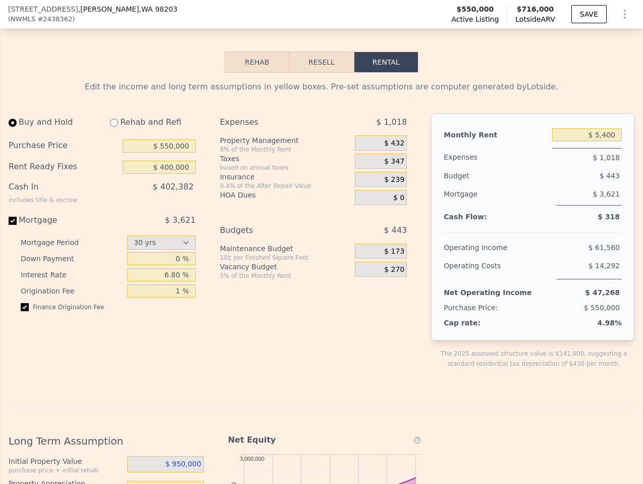
click at [378, 135] on div "$ 432" at bounding box center [381, 142] width 53 height 15
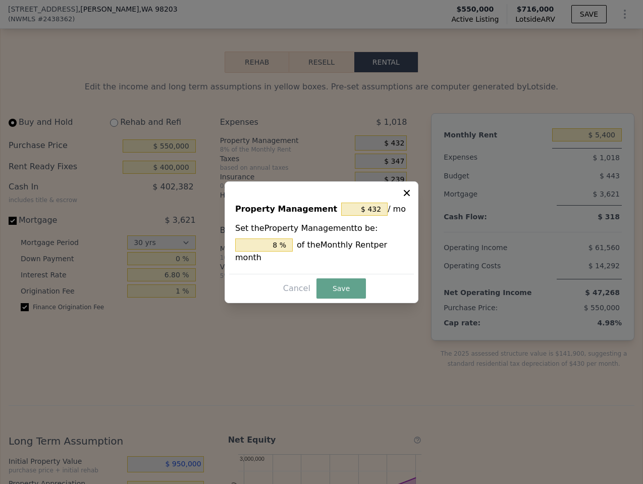
click at [378, 123] on div at bounding box center [321, 242] width 643 height 484
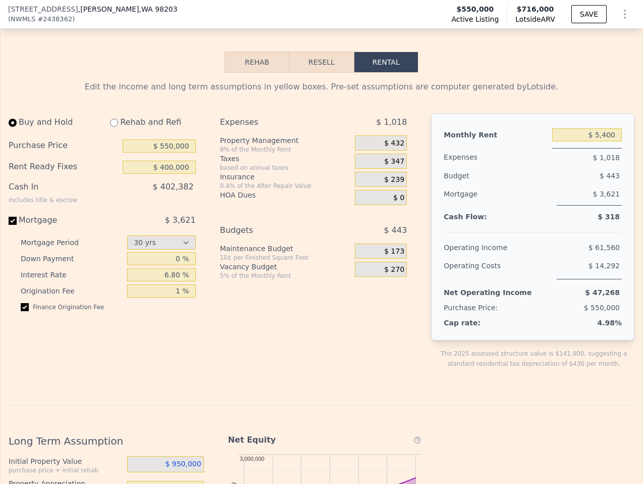
click at [396, 139] on span "$ 432" at bounding box center [394, 143] width 20 height 9
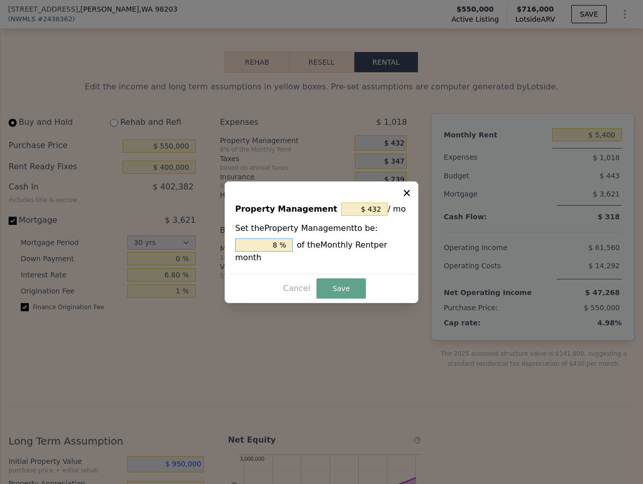
click at [283, 249] on div "8 % of the Monthly Rent per month" at bounding box center [321, 250] width 173 height 25
click at [283, 249] on input "8 %" at bounding box center [264, 244] width 58 height 13
click at [284, 248] on input "8 %" at bounding box center [264, 244] width 58 height 13
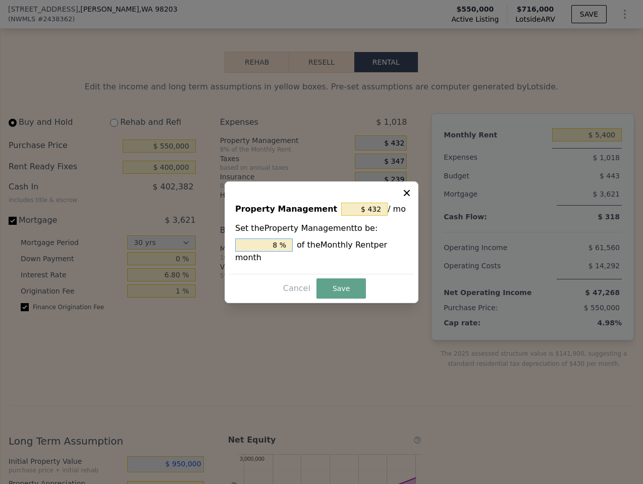
click at [284, 248] on input "8 %" at bounding box center [264, 244] width 58 height 13
type input "$ 0"
type input "0 %"
click at [348, 281] on button "Save" at bounding box center [341, 288] width 49 height 20
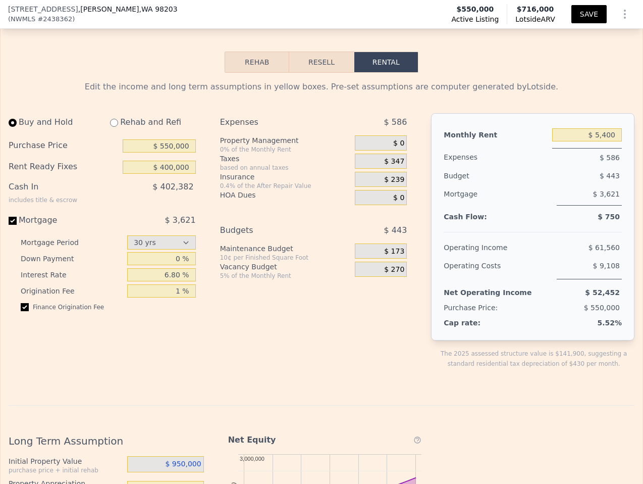
click at [583, 13] on button "SAVE" at bounding box center [589, 14] width 35 height 18
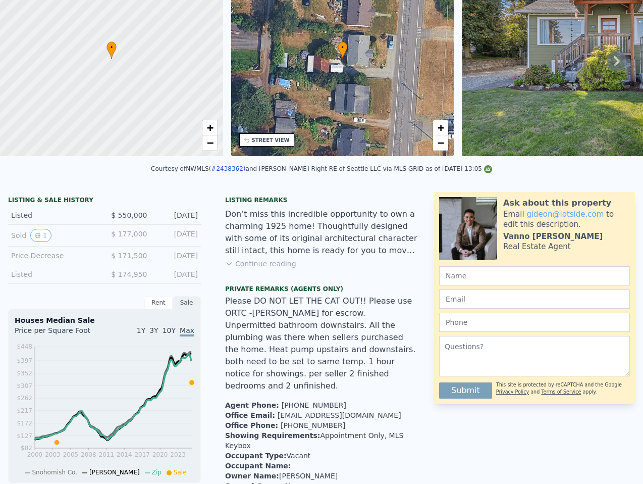
scroll to position [0, 0]
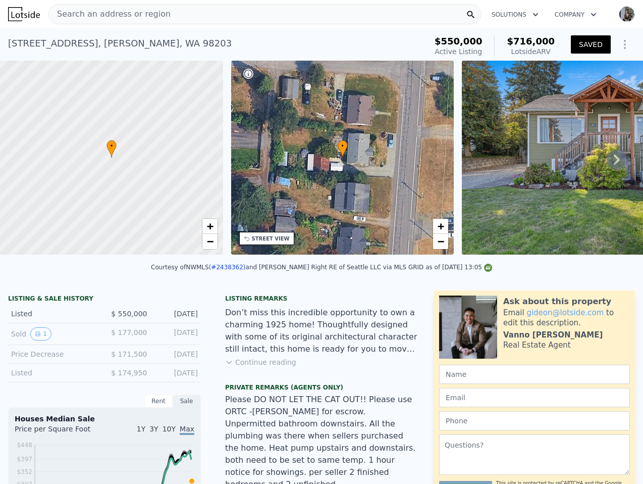
click at [182, 20] on div "Search an address or region" at bounding box center [264, 14] width 433 height 20
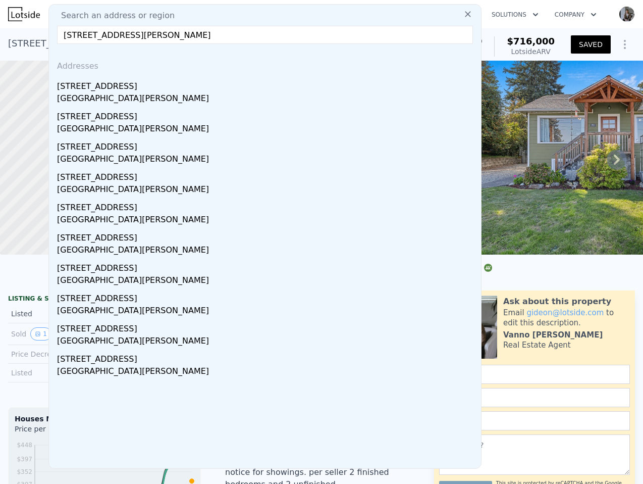
type input "[STREET_ADDRESS][PERSON_NAME]"
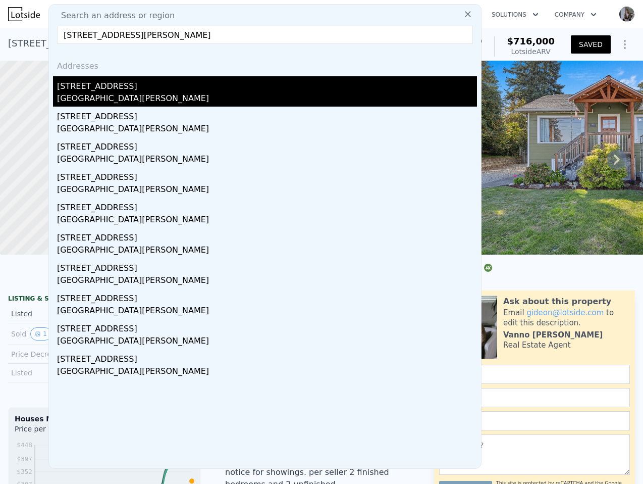
click at [120, 101] on div "[GEOGRAPHIC_DATA][PERSON_NAME]" at bounding box center [267, 99] width 420 height 14
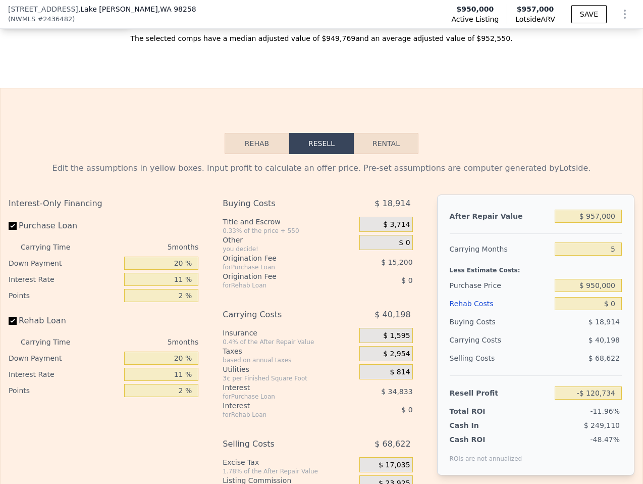
scroll to position [1898, 0]
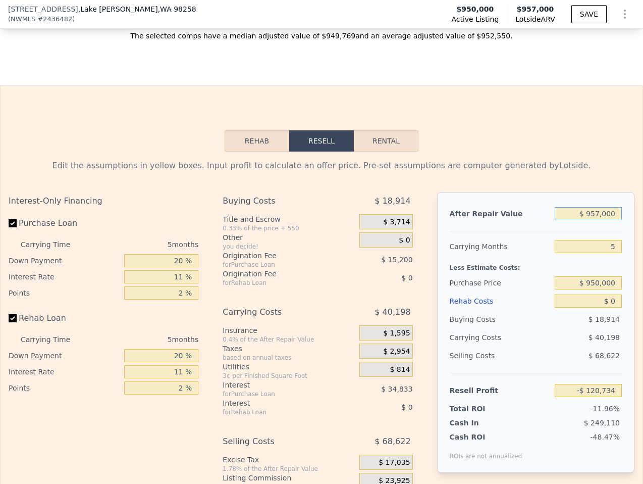
click at [605, 207] on input "$ 957,000" at bounding box center [588, 213] width 67 height 13
type input "$ 1"
type input "-$ 1,008,066"
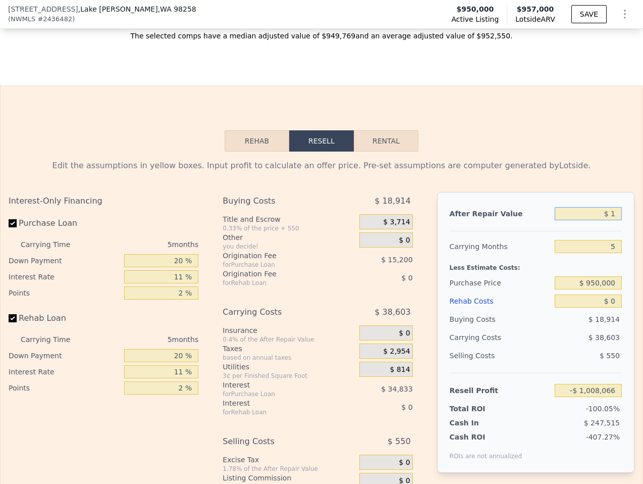
type input "$ 11"
type input "-$ 1,008,056"
type input "$ 111"
type input "-$ 1,007,964"
type input "$ 1,110"
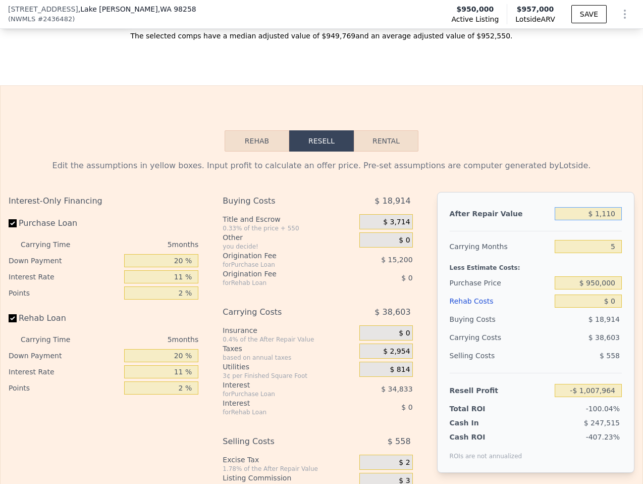
type input "-$ 1,007,039"
type input "$ 11,100"
type input "-$ 997,777"
type input "$ 1,110"
type input "-$ 1,007,039"
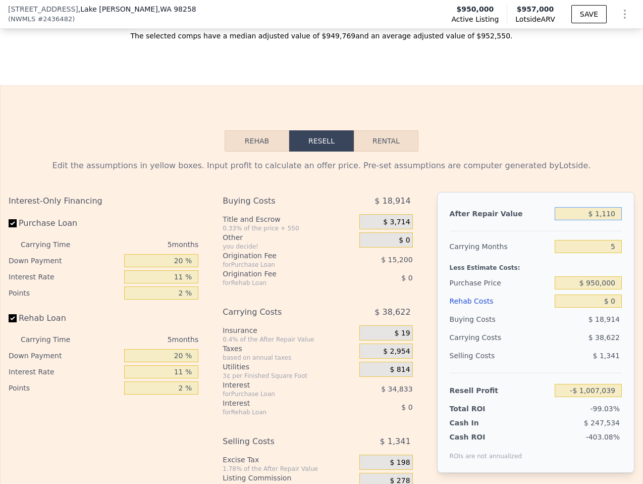
type input "$ 111"
type input "-$ 1,007,964"
type input "$ 11"
type input "-$ 1,008,056"
type input "$ 110"
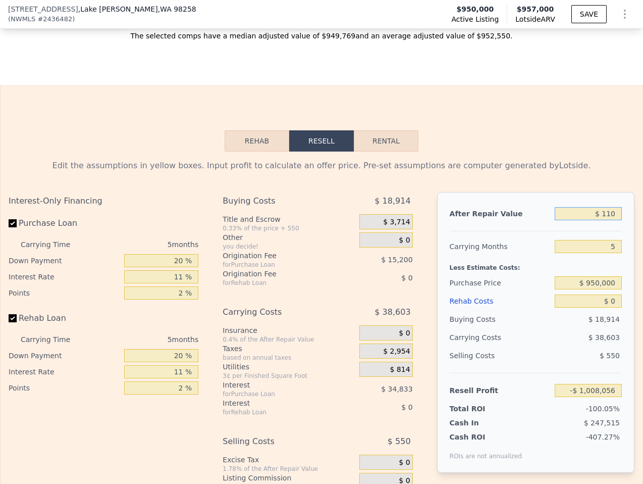
type input "-$ 1,007,965"
type input "$ 1,100"
type input "-$ 1,007,049"
type input "$ 11,000"
type input "-$ 997,868"
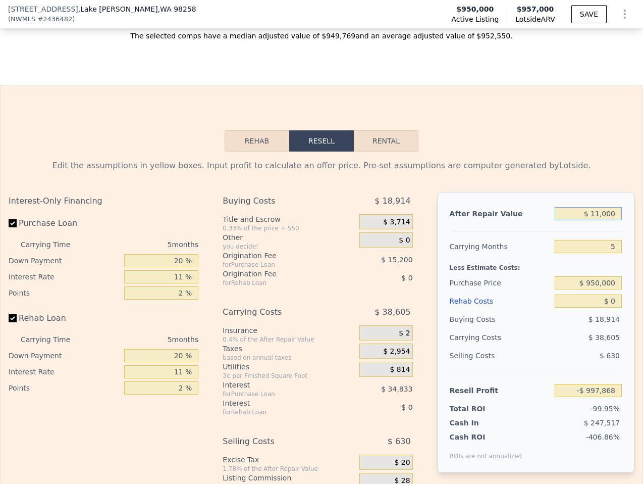
type input "$ 110,000"
type input "-$ 906,074"
type input "$ 1,100,000"
type input "$ 11,857"
type input "$ 1,100,000"
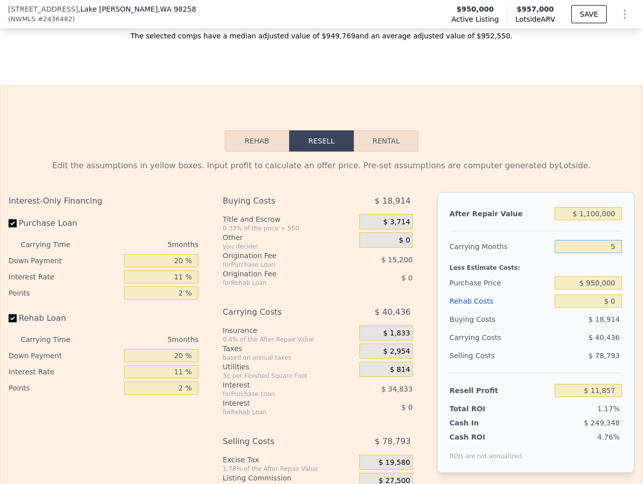
click at [590, 240] on input "5" at bounding box center [588, 246] width 67 height 13
click at [173, 254] on input "20 %" at bounding box center [161, 260] width 74 height 13
type input "10 %"
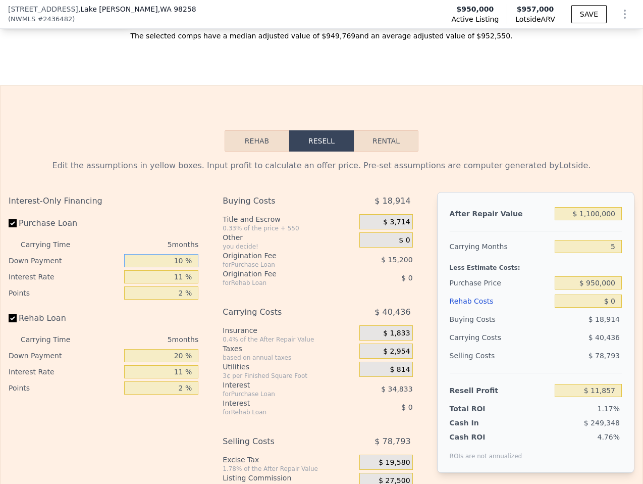
type input "$ 5,602"
type input "10 %"
type input "1 %"
type input "$ 41,227"
type input "11 %"
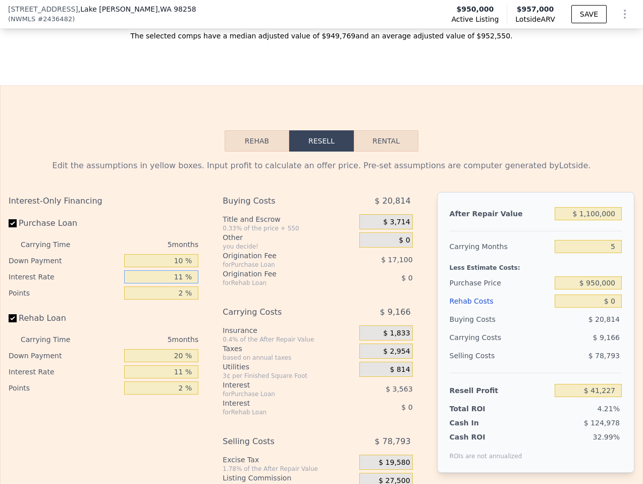
type input "$ 5,602"
type input "1. %"
type input "$ 14,152"
type input "1.7 %"
type input "$ 8,167"
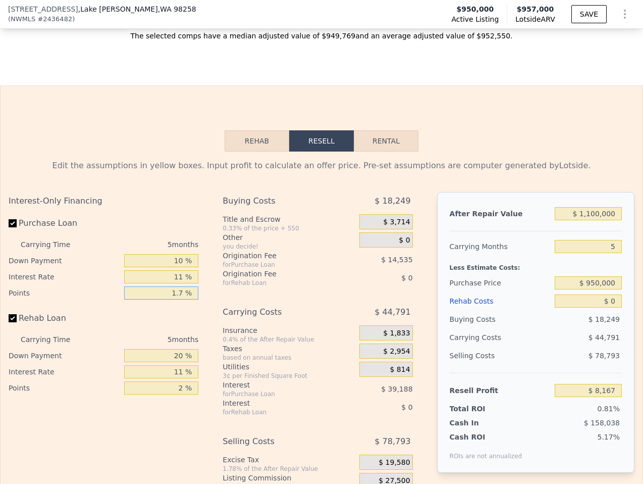
type input "1.75 %"
type input "$ 7,739"
type input "1.75 %"
type input "10 %"
type input "11 %"
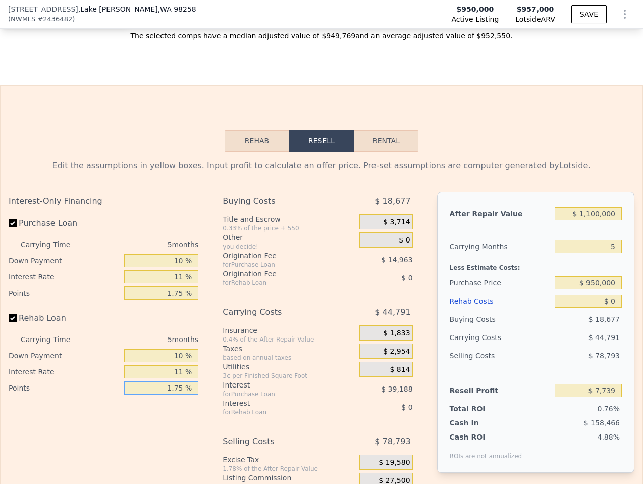
type input "1.75 %"
click at [387, 232] on div "$ 0" at bounding box center [386, 239] width 53 height 15
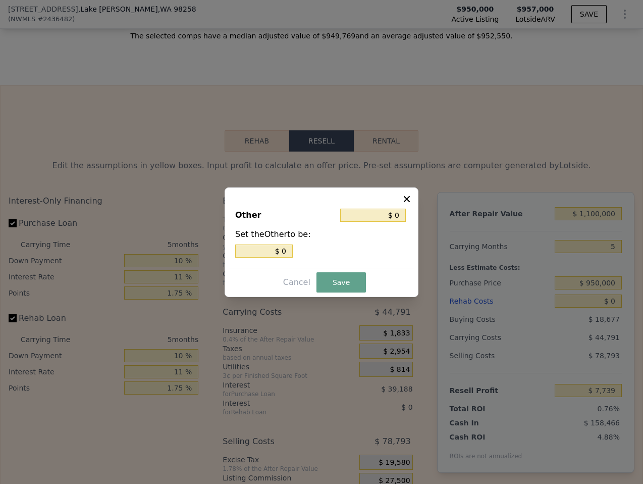
click at [411, 198] on icon at bounding box center [407, 199] width 10 height 10
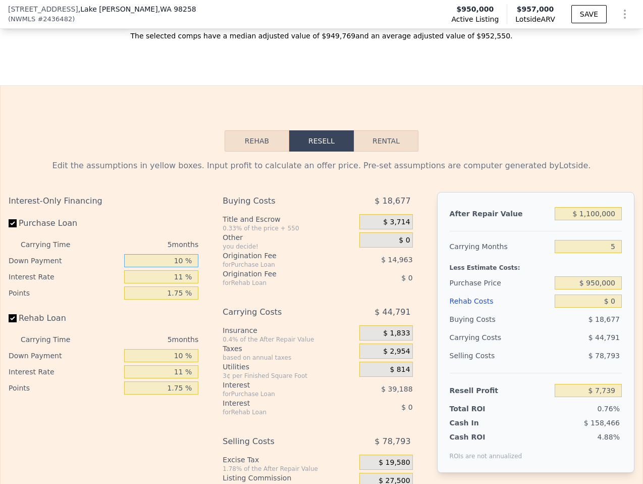
click at [167, 254] on input "10 %" at bounding box center [161, 260] width 74 height 13
click at [225, 279] on div "for Rehab Loan" at bounding box center [279, 283] width 112 height 8
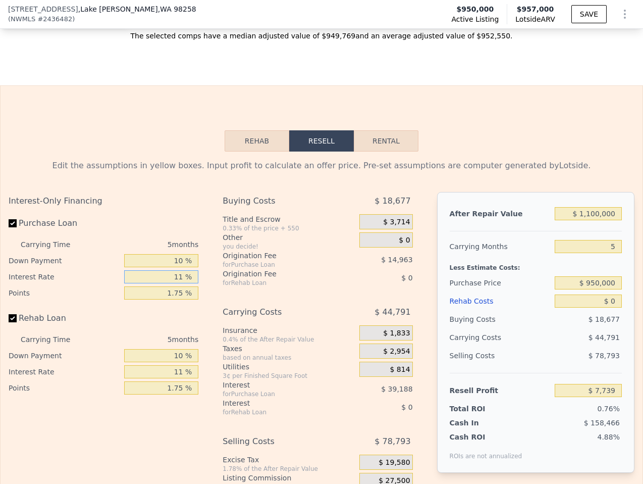
click at [163, 270] on input "11 %" at bounding box center [161, 276] width 74 height 13
type input "6 %"
type input "$ 25,554"
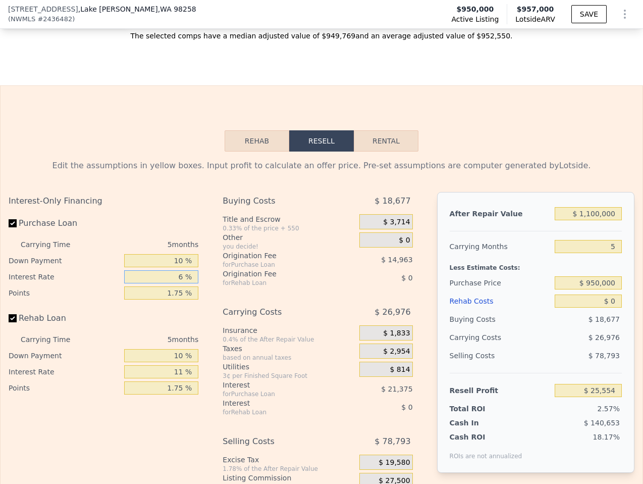
type input "6 %"
click at [189, 365] on input "11 %" at bounding box center [161, 371] width 74 height 13
type input "6 %"
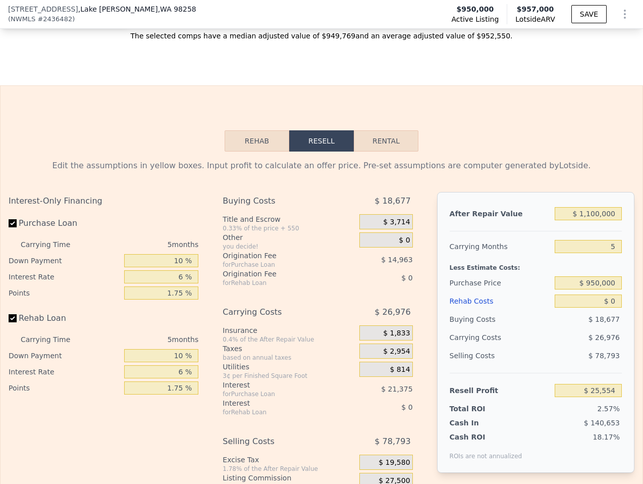
click at [215, 274] on div "Interest-Only Financing Purchase Loan Carrying Time 5 months Down Payment 10 % …" at bounding box center [322, 359] width 626 height 335
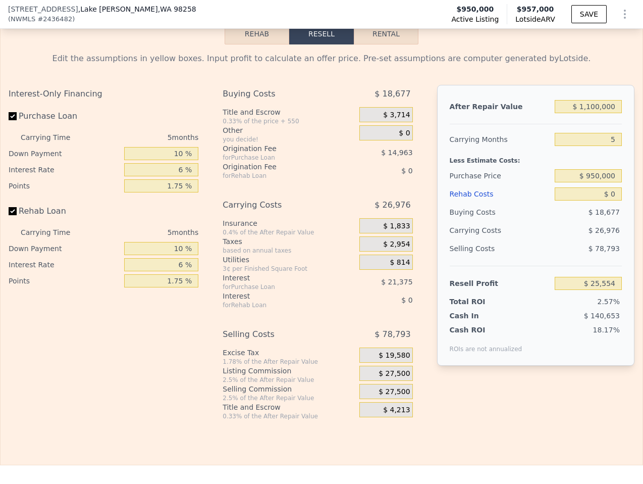
click at [402, 369] on span "$ 27,500" at bounding box center [394, 373] width 31 height 9
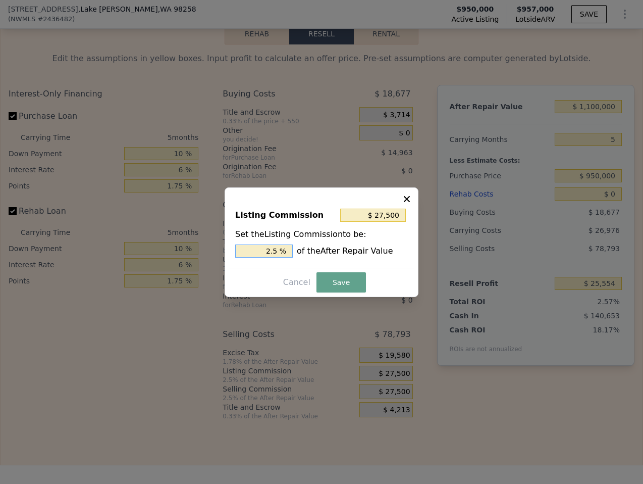
click at [278, 245] on input "2.5 %" at bounding box center [264, 250] width 58 height 13
type input "$ 22,000"
type input "2 %"
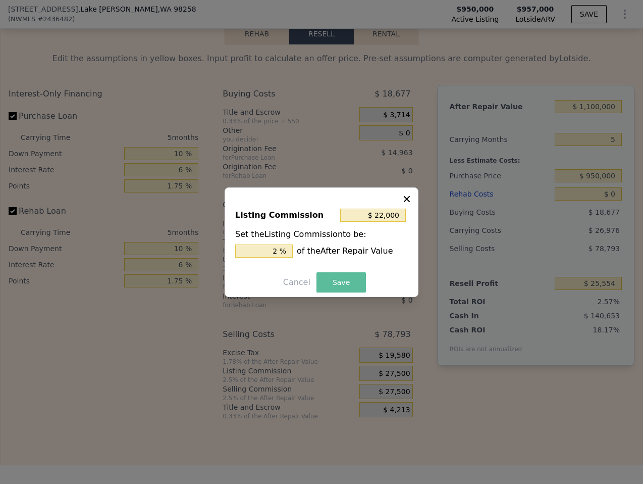
click at [341, 282] on button "Save" at bounding box center [341, 282] width 49 height 20
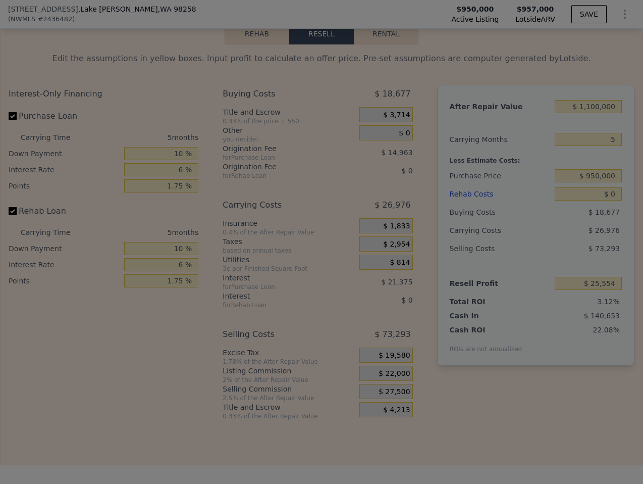
type input "$ 31,054"
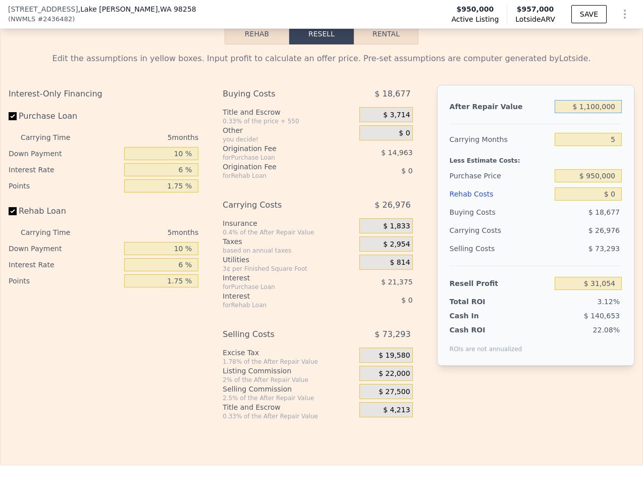
click at [601, 100] on input "$ 1,100,000" at bounding box center [588, 106] width 67 height 13
type input "$ 8"
type input "-$ 994,362"
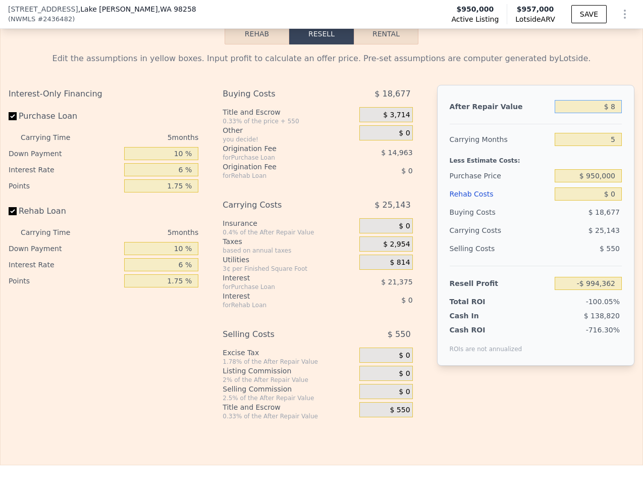
type input "$ 82"
type input "-$ 994,293"
type input "$ 825"
type input "-$ 993,602"
type input "$ 8,250"
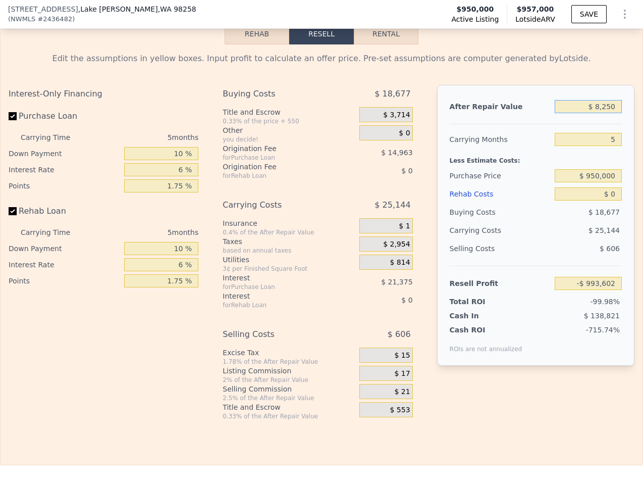
type input "-$ 986,679"
type input "$ 82,500"
type input "-$ 917,465"
type input "$ 825,000"
type input "-$ 225,302"
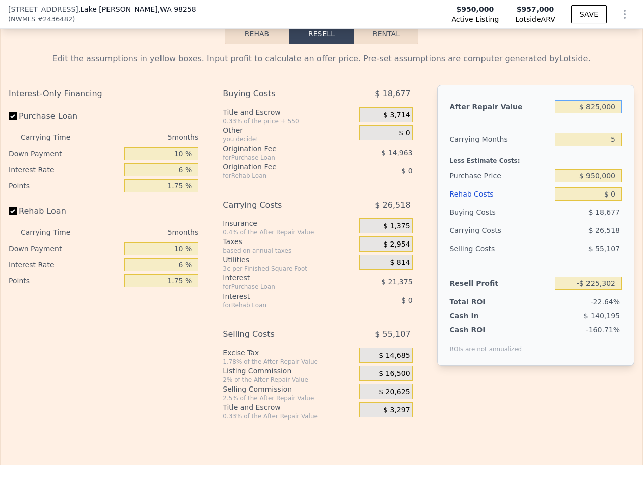
type input "$ 825,000"
click at [605, 169] on input "$ 950,000" at bounding box center [588, 175] width 67 height 13
type input "$ 1,100,000"
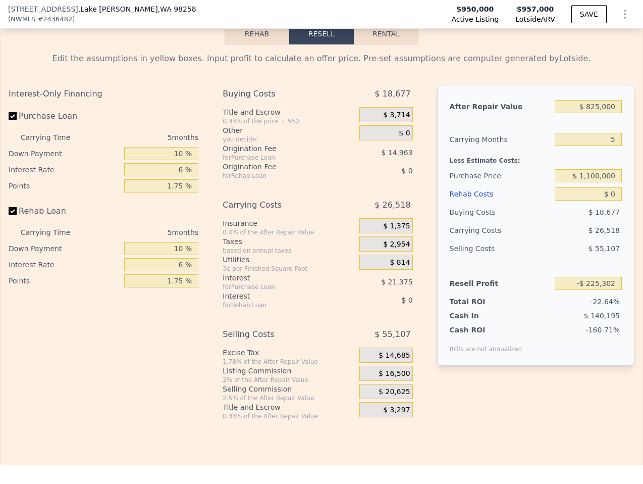
click at [558, 221] on div "$ 26,518" at bounding box center [570, 230] width 106 height 18
type input "-$ 381,538"
click at [600, 100] on input "$ 825,000" at bounding box center [588, 106] width 67 height 13
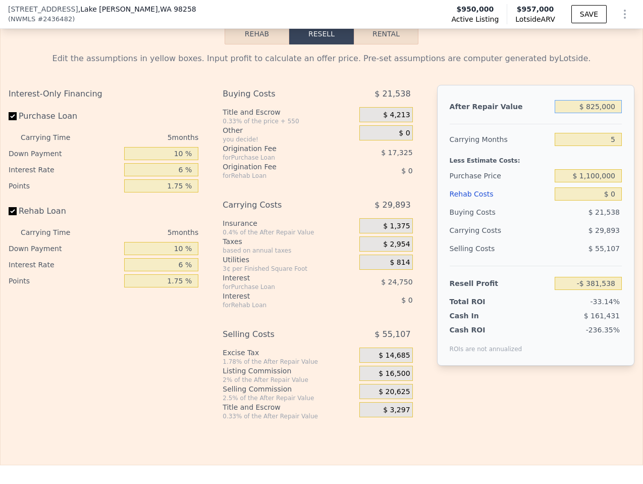
type input "$ 1"
type input "-$ 1,150,605"
type input "$ 11"
type input "-$ 1,150,595"
type input "$ 111"
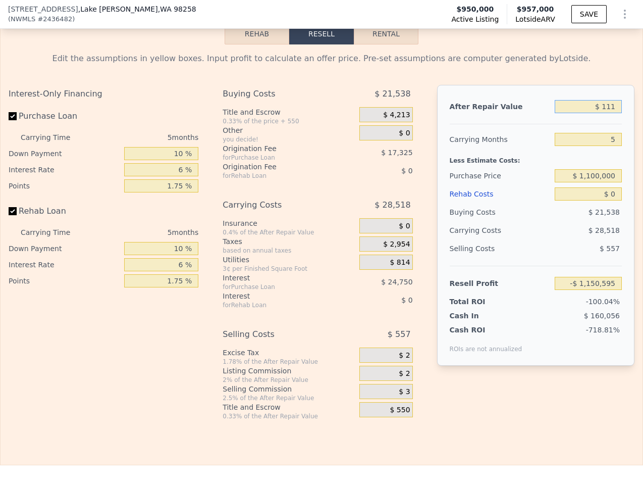
type input "-$ 1,150,502"
type input "$ 1,110"
type input "-$ 1,149,572"
type input "$ 11,100"
type input "-$ 1,140,260"
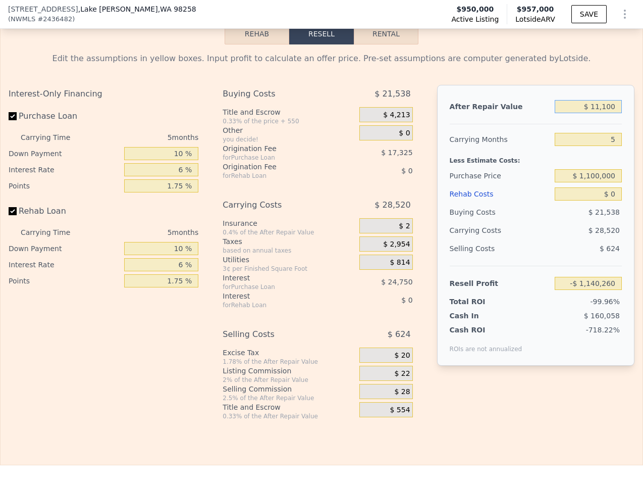
type input "$ 111,000"
type input "-$ 1,047,132"
type input "$ 11,100"
type input "-$ 1,140,260"
type input "$ 1,110"
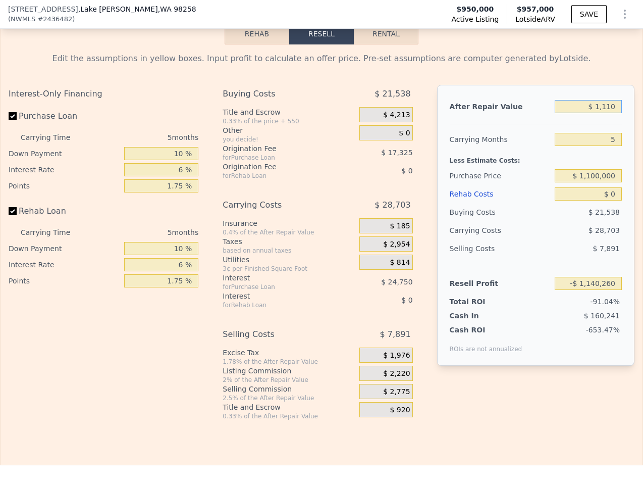
type input "-$ 1,149,572"
type input "$ 111"
type input "-$ 1,150,502"
type input "$ 11"
type input "-$ 1,150,595"
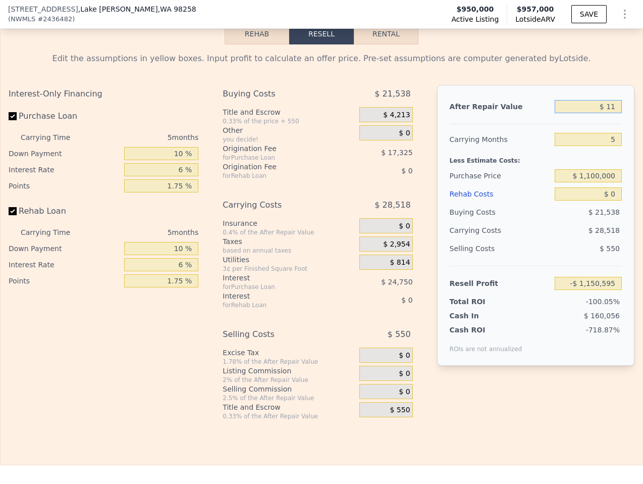
type input "$ 1"
type input "-$ 1,150,605"
type input "$ 11"
type input "-$ 1,150,595"
type input "$ 110"
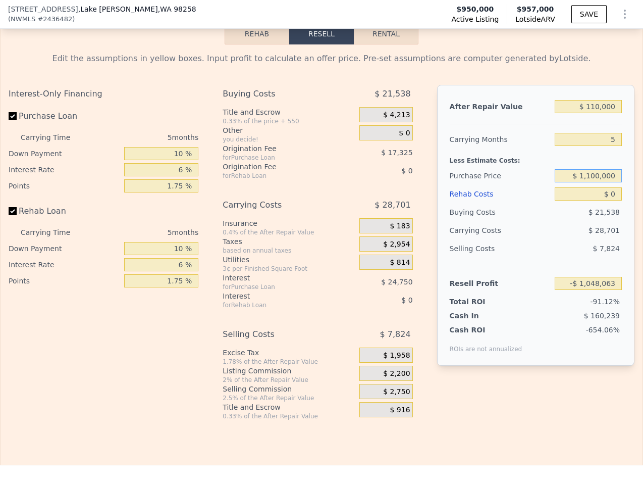
click at [612, 169] on input "$ 1,100,000" at bounding box center [588, 175] width 67 height 13
click at [595, 208] on span "$ 21,538" at bounding box center [604, 212] width 31 height 8
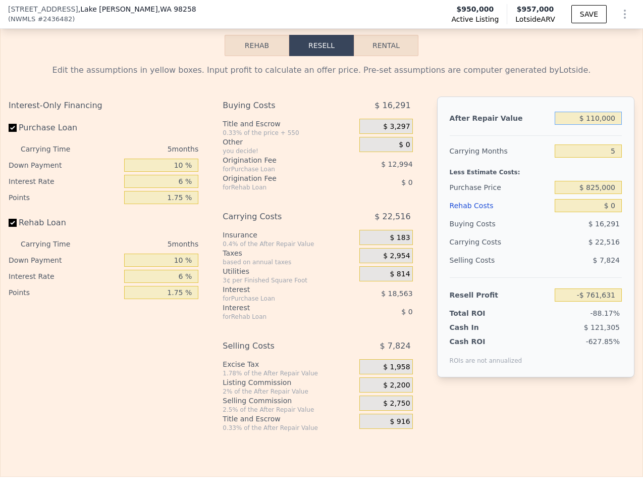
click at [600, 112] on input "$ 110,000" at bounding box center [588, 118] width 67 height 13
click at [583, 160] on div "Less Estimate Costs:" at bounding box center [536, 169] width 172 height 18
click at [384, 137] on div "$ 0" at bounding box center [386, 144] width 53 height 15
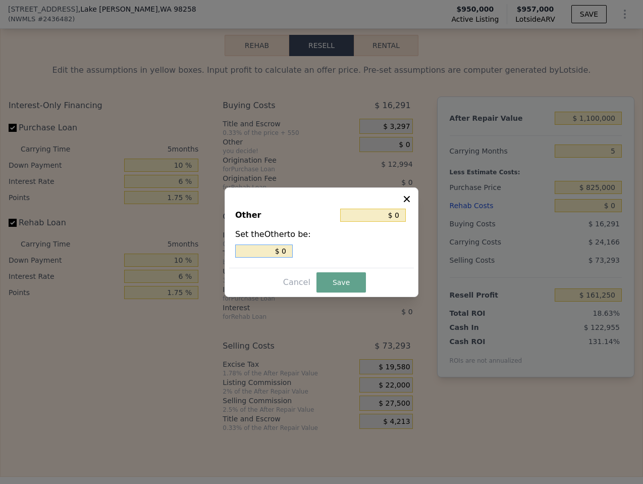
click at [285, 253] on input "$ 0" at bounding box center [264, 250] width 58 height 13
click at [300, 279] on button "Cancel" at bounding box center [296, 282] width 35 height 16
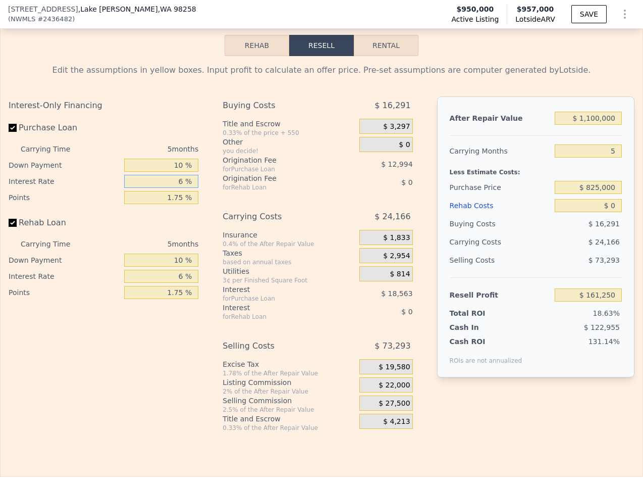
click at [187, 175] on input "6 %" at bounding box center [161, 181] width 74 height 13
click at [176, 270] on input "6 %" at bounding box center [161, 276] width 74 height 13
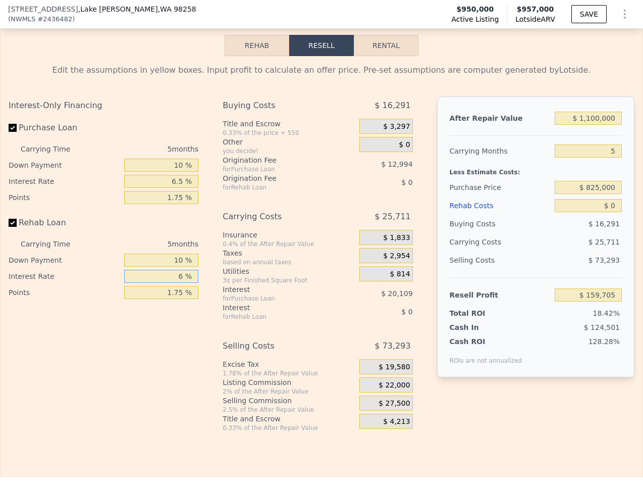
click at [176, 270] on input "6 %" at bounding box center [161, 276] width 74 height 13
click at [538, 251] on div "Selling Costs" at bounding box center [500, 260] width 101 height 18
click at [586, 199] on input "$ 0" at bounding box center [588, 205] width 67 height 13
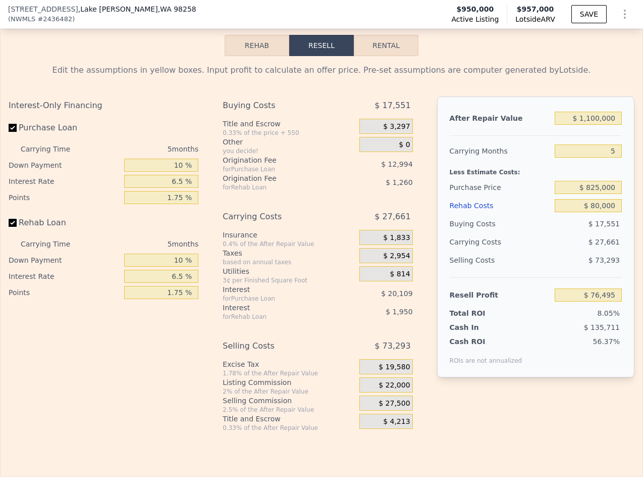
click at [15, 219] on input "Rehab Loan" at bounding box center [13, 223] width 8 height 8
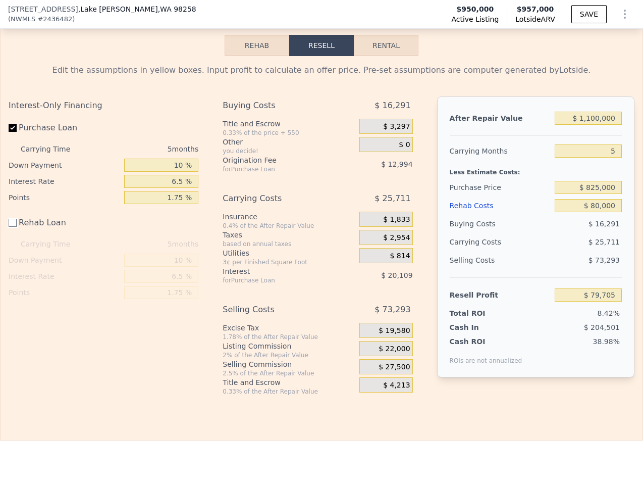
click at [15, 219] on input "Rehab Loan" at bounding box center [13, 223] width 8 height 8
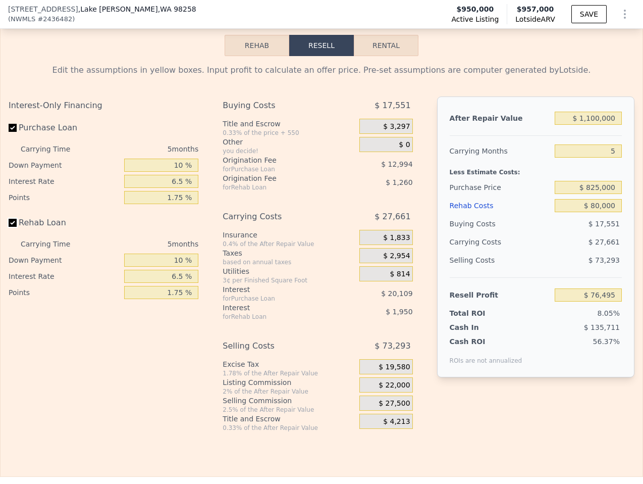
click at [15, 219] on input "Rehab Loan" at bounding box center [13, 223] width 8 height 8
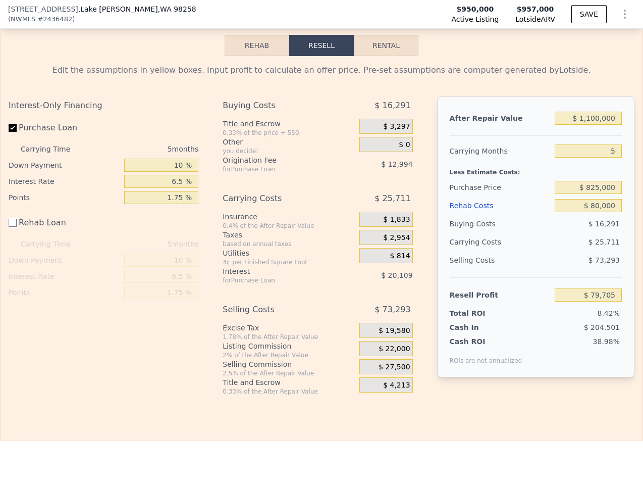
click at [15, 219] on input "Rehab Loan" at bounding box center [13, 223] width 8 height 8
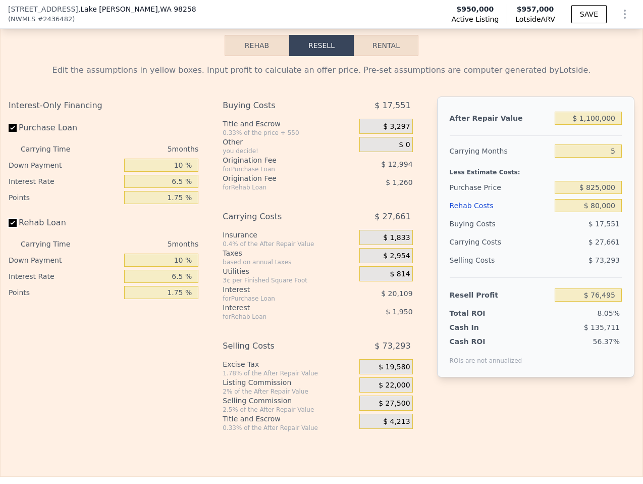
click at [15, 219] on input "Rehab Loan" at bounding box center [13, 223] width 8 height 8
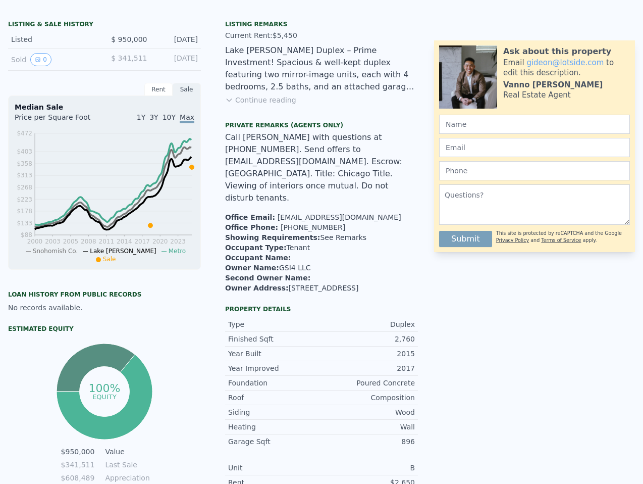
scroll to position [0, 0]
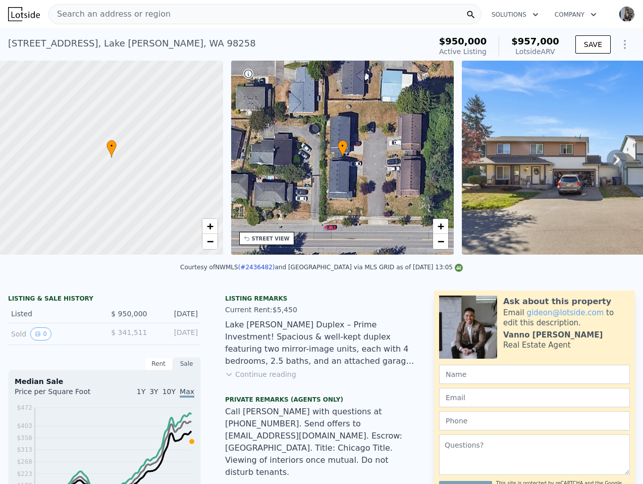
click at [118, 43] on div "[STREET_ADDRESS][PERSON_NAME]" at bounding box center [132, 43] width 248 height 14
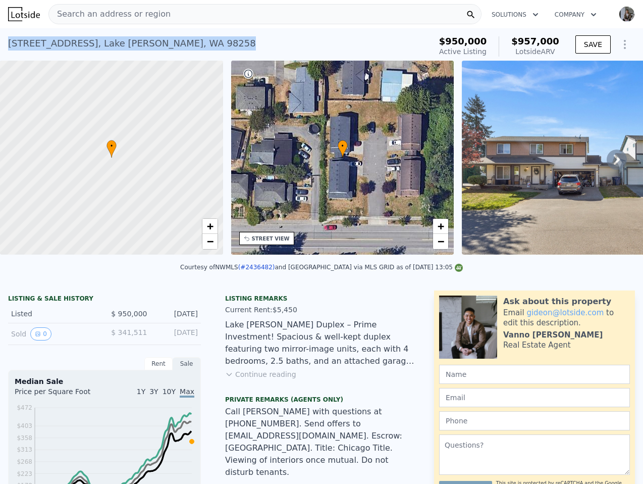
click at [118, 43] on div "[STREET_ADDRESS][PERSON_NAME]" at bounding box center [132, 43] width 248 height 14
copy div "[STREET_ADDRESS][PERSON_NAME] Active at $950k (~ARV $957k )"
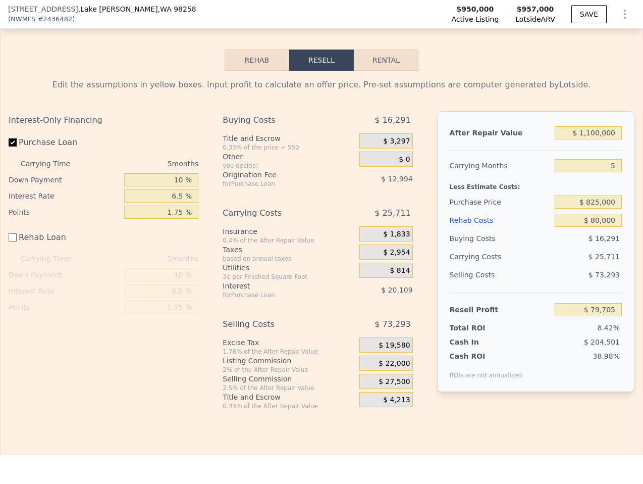
scroll to position [2003, 0]
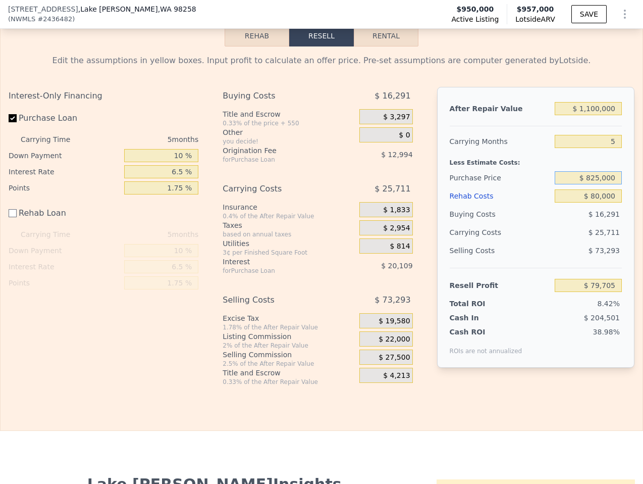
click at [605, 171] on input "$ 825,000" at bounding box center [588, 177] width 67 height 13
click at [579, 223] on div "$ 25,711" at bounding box center [570, 232] width 106 height 18
click at [606, 102] on input "$ 1,100,000" at bounding box center [588, 108] width 67 height 13
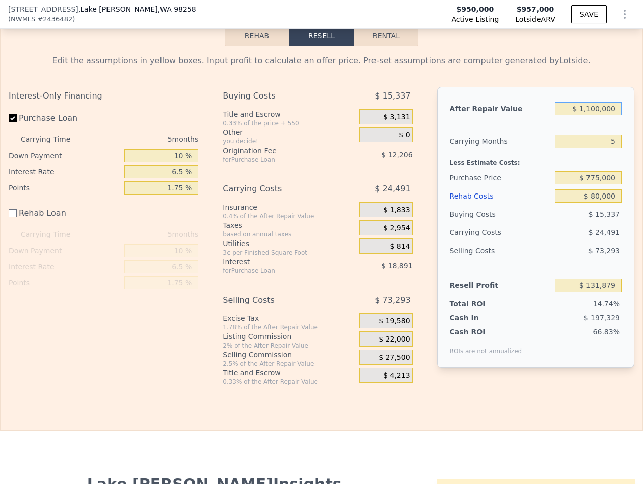
click at [606, 102] on input "$ 1,100,000" at bounding box center [588, 108] width 67 height 13
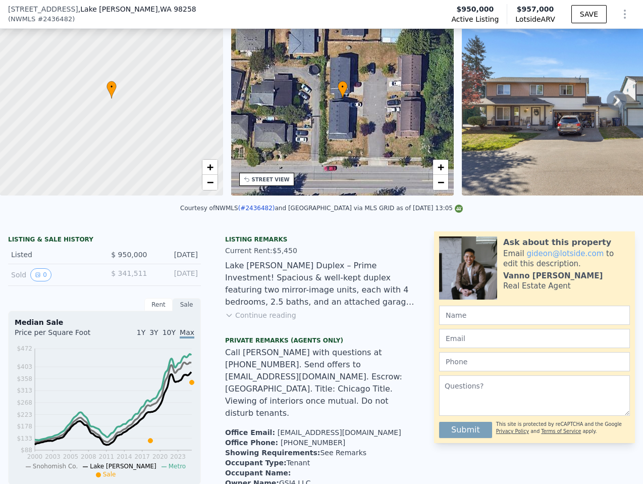
scroll to position [0, 0]
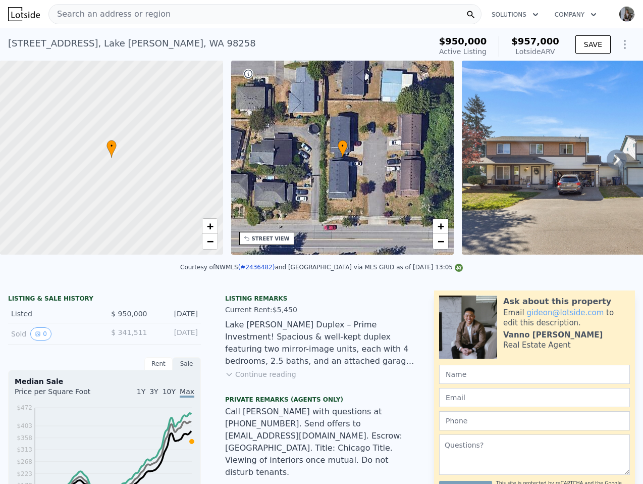
click at [222, 15] on div "Search an address or region" at bounding box center [264, 14] width 433 height 20
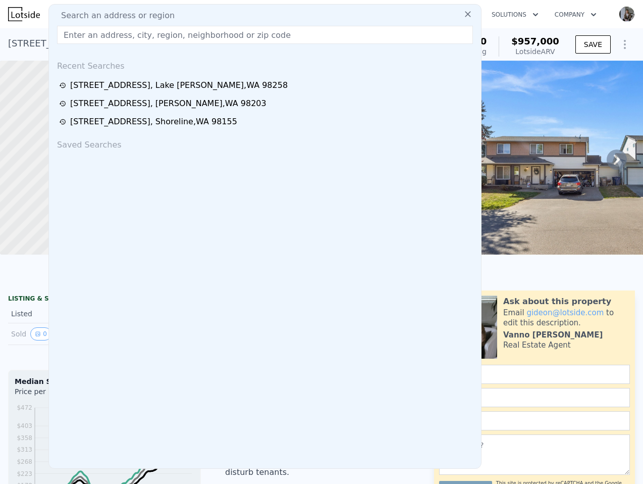
click at [222, 15] on div "Search an address or region" at bounding box center [265, 16] width 424 height 12
click at [219, 37] on input "text" at bounding box center [265, 35] width 416 height 18
paste input "[STREET_ADDRESS]"
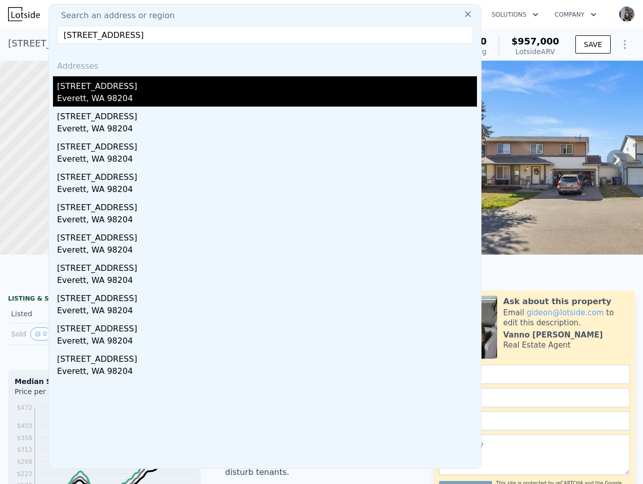
click at [246, 87] on div "[STREET_ADDRESS]" at bounding box center [267, 84] width 420 height 16
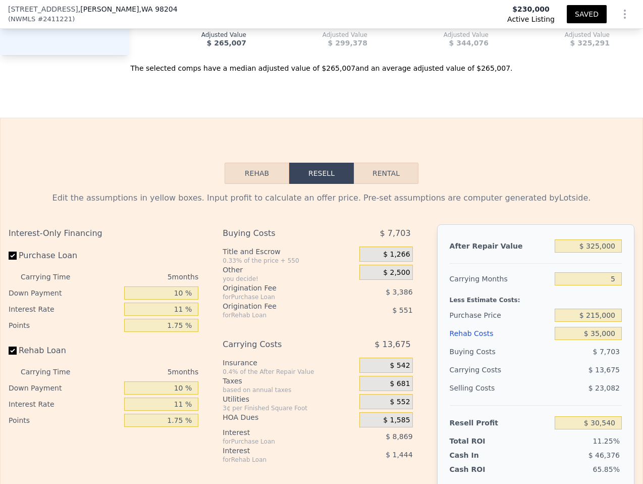
scroll to position [1695, 0]
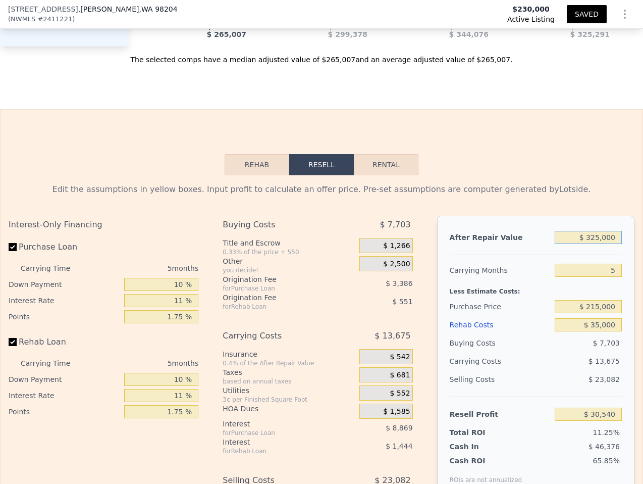
click at [605, 231] on input "$ 325,000" at bounding box center [588, 237] width 67 height 13
click at [607, 300] on input "$ 215,000" at bounding box center [588, 306] width 67 height 13
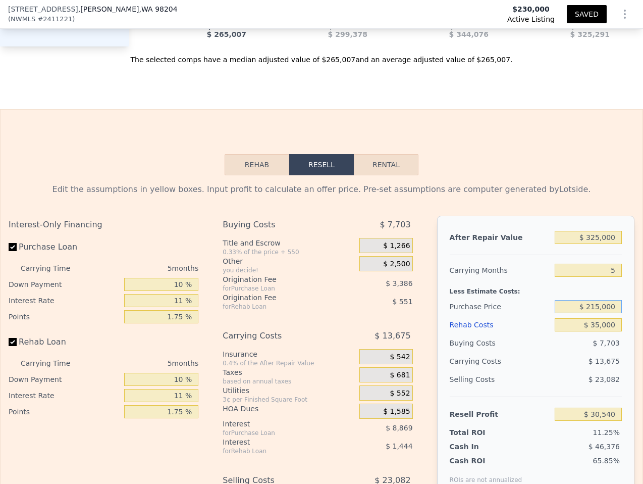
click at [607, 300] on input "$ 215,000" at bounding box center [588, 306] width 67 height 13
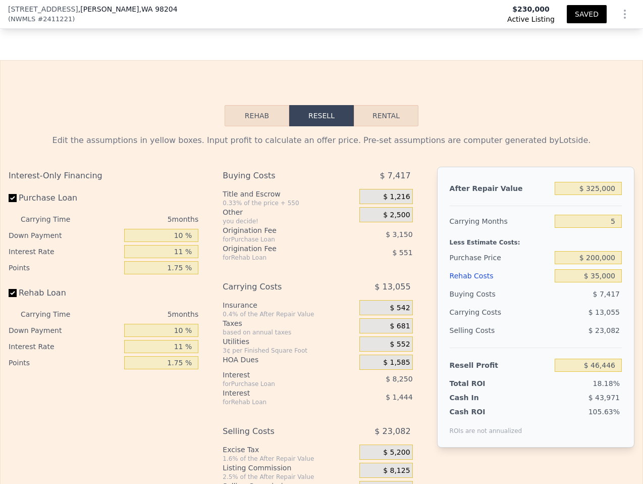
scroll to position [1755, 0]
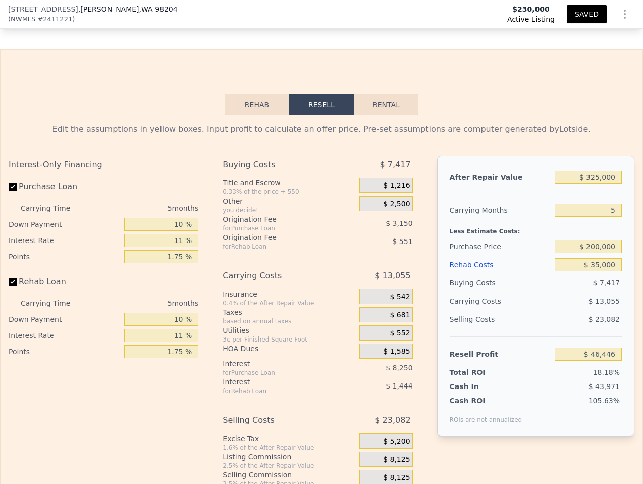
click at [600, 186] on div at bounding box center [536, 190] width 172 height 9
click at [604, 171] on input "$ 325,000" at bounding box center [588, 177] width 67 height 13
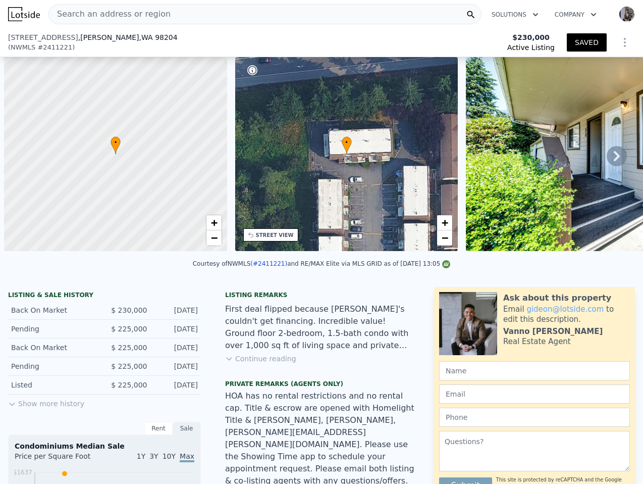
scroll to position [0, 4]
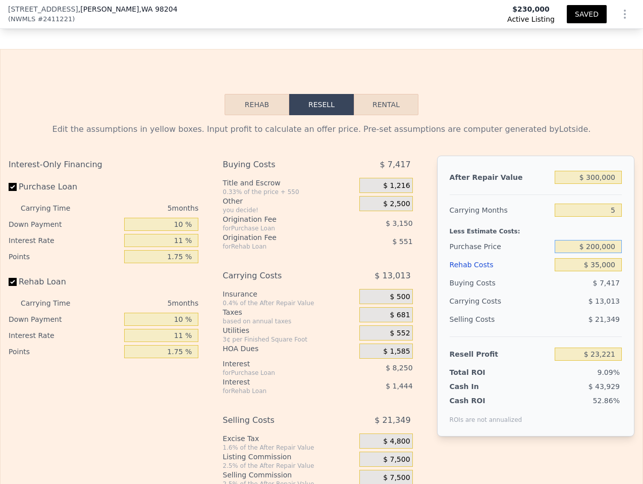
click at [605, 240] on input "$ 200,000" at bounding box center [588, 246] width 67 height 13
type input "$ 190,000"
type input "$ 325,000"
type input "$ 200,000"
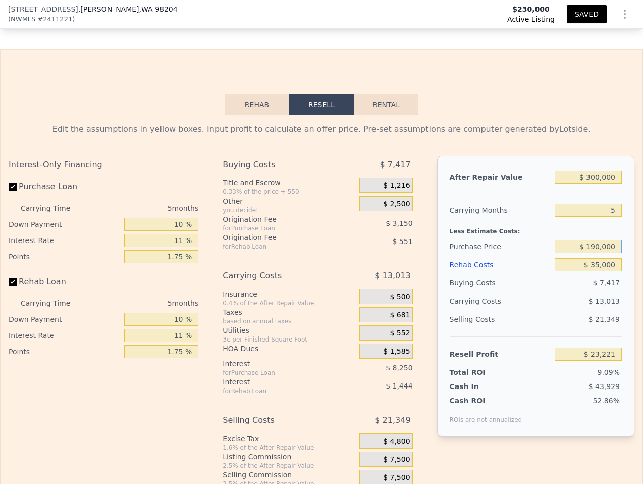
type input "$ 30,540"
click at [596, 240] on input "$ 200,000" at bounding box center [588, 246] width 67 height 13
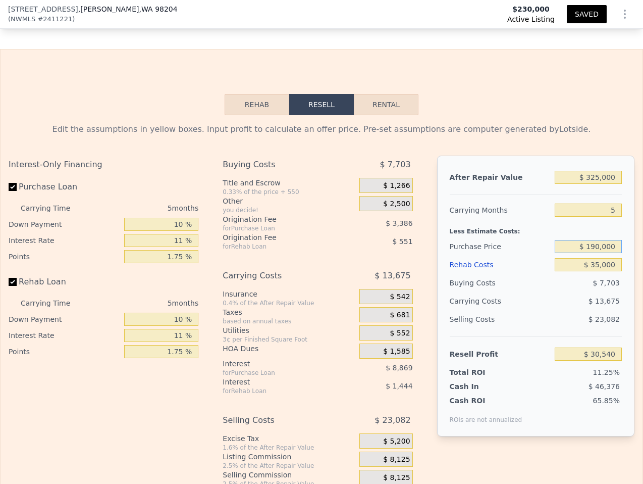
type input "$ 190,000"
click at [579, 292] on div "$ 13,675" at bounding box center [570, 301] width 106 height 18
click at [409, 455] on span "$ 8,125" at bounding box center [396, 459] width 27 height 9
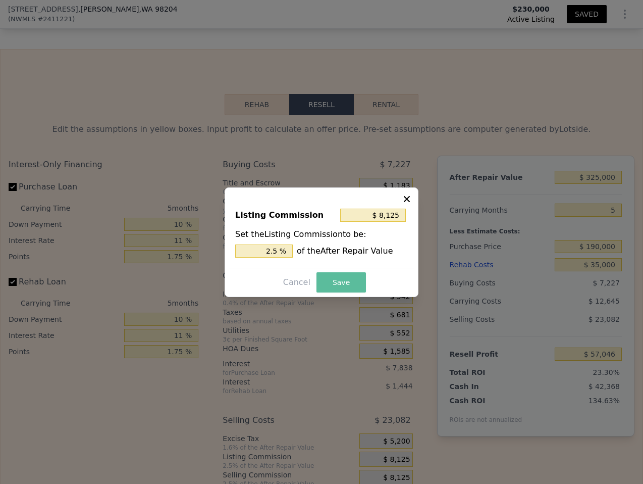
click at [338, 281] on button "Save" at bounding box center [341, 282] width 49 height 20
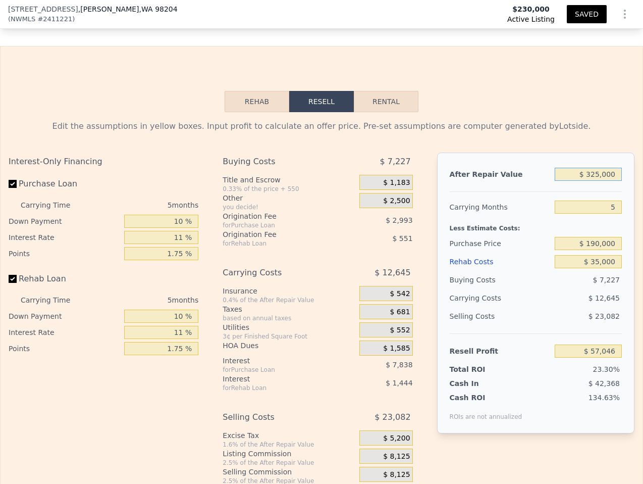
click at [601, 168] on input "$ 325,000" at bounding box center [588, 174] width 67 height 13
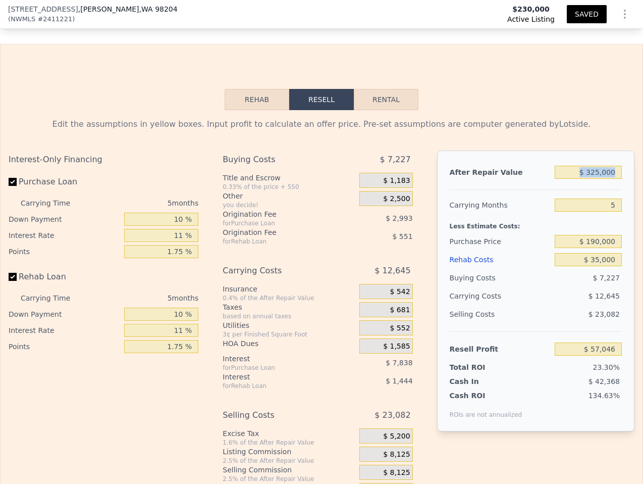
click at [602, 165] on div "$ 325,000" at bounding box center [588, 172] width 67 height 18
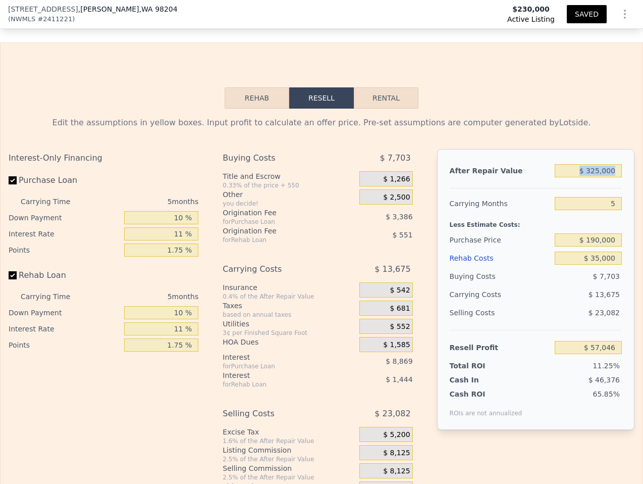
type input "$ 30,540"
click at [609, 164] on input "$ 325,000" at bounding box center [588, 170] width 67 height 13
type input "$ 3"
type input "-$ 271,383"
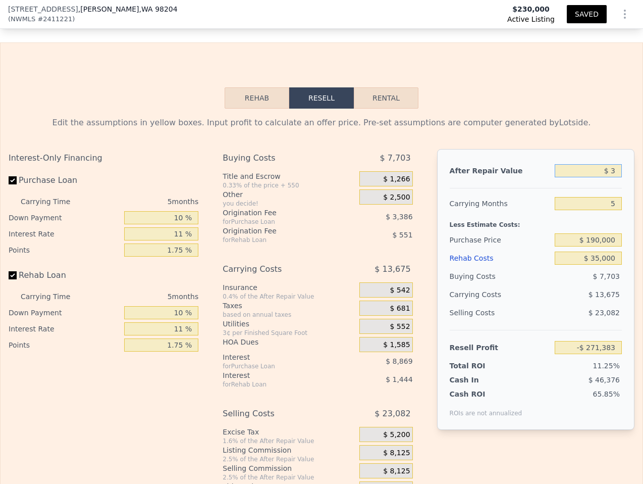
type input "$ 30"
type input "-$ 271,358"
type input "$ 300"
type input "-$ 271,108"
type input "$ 3,000"
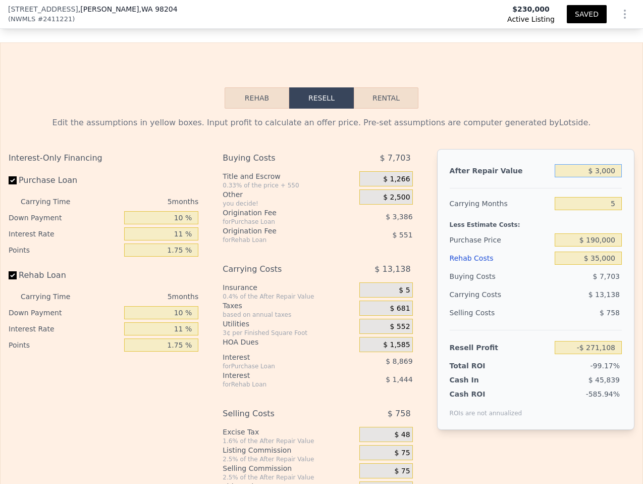
type input "-$ 268,599"
type input "$ 30,000"
type input "-$ 243,516"
type input "$ 300,000"
type input "$ 7,315"
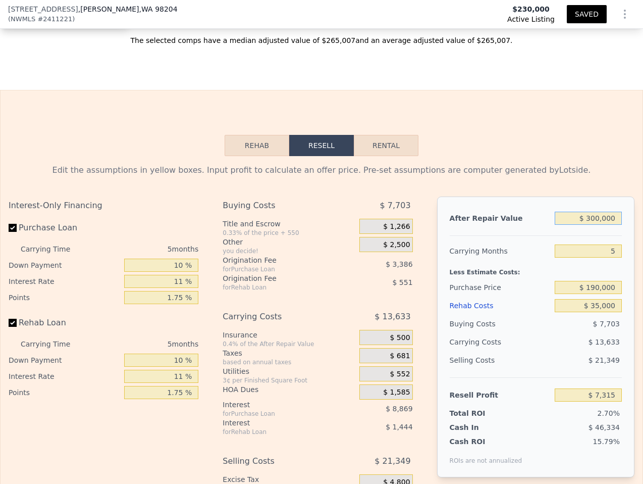
scroll to position [1641, 0]
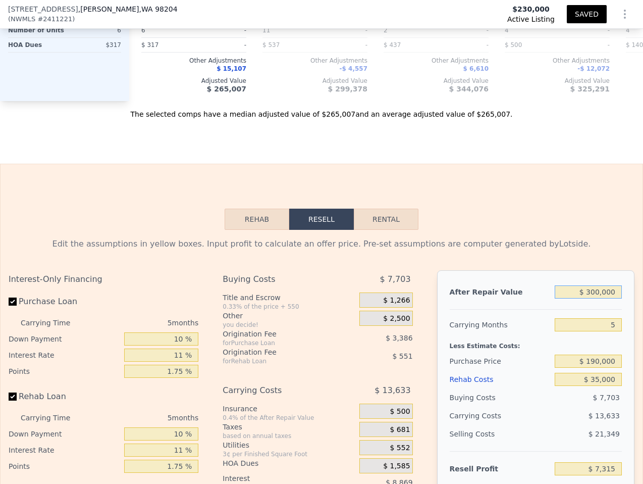
type input "$ 300,000"
click at [540, 316] on div "Carrying Months" at bounding box center [500, 325] width 101 height 18
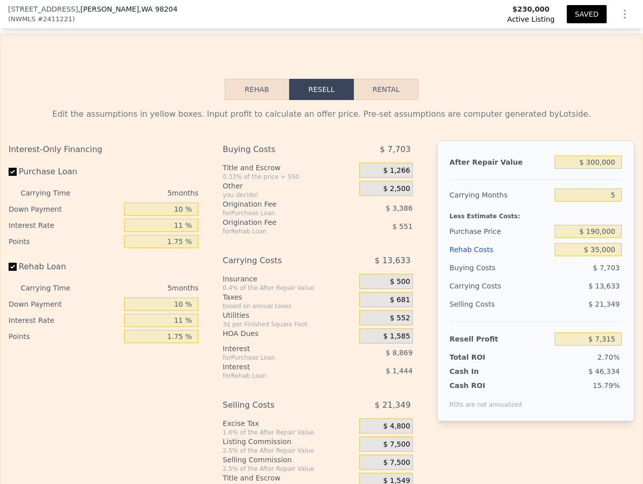
scroll to position [1784, 0]
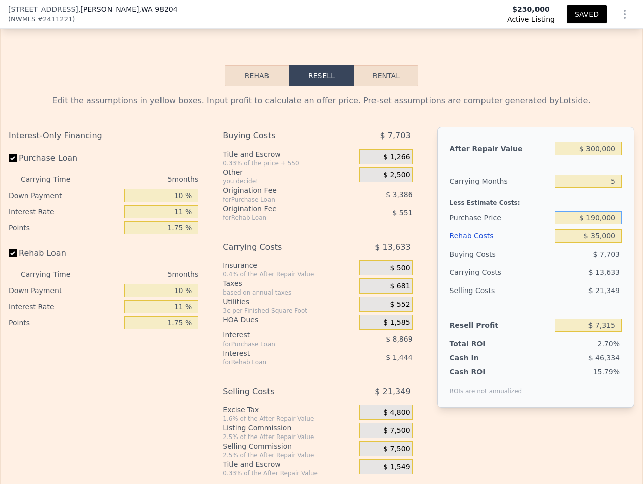
click at [599, 211] on input "$ 190,000" at bounding box center [588, 217] width 67 height 13
type input "$ 180,000"
click at [565, 291] on div "Selling Costs $ 21,349" at bounding box center [536, 294] width 172 height 26
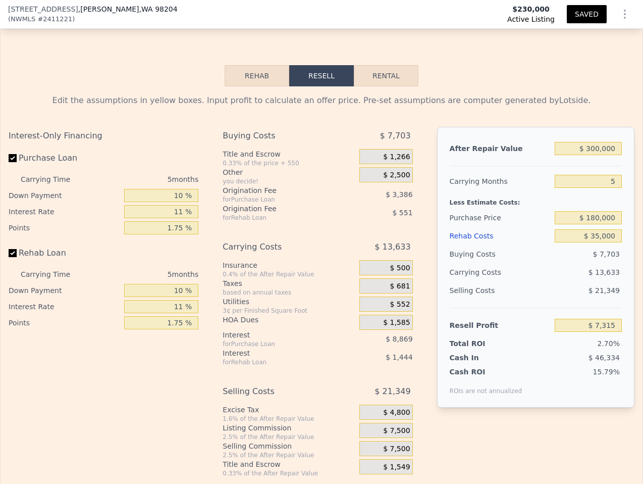
type input "$ 44,428"
click at [596, 142] on input "$ 300,000" at bounding box center [588, 148] width 67 height 13
type input "$ 28"
type input "-$ 234,247"
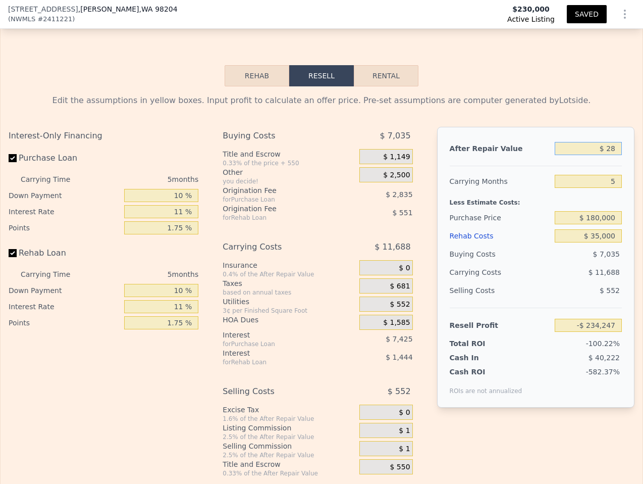
type input "$ 280"
type input "-$ 234,012"
type input "$ 2,800"
type input "-$ 231,672"
type input "$ 28,000"
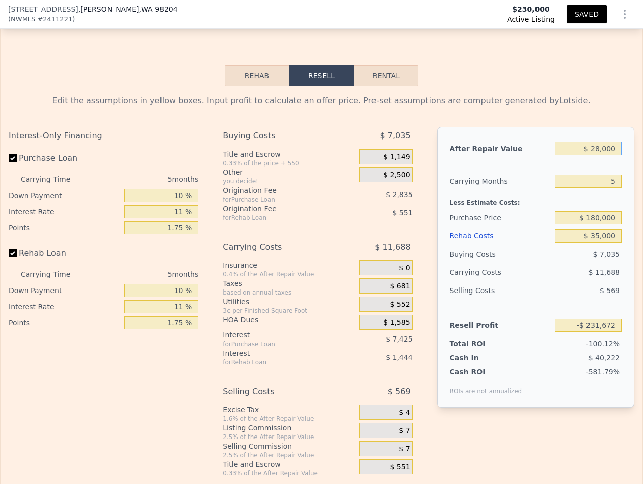
type input "-$ 208,261"
type input "$ 280,000"
type input "$ 25,848"
type input "$ 2,800,000"
type input "$ 2,366,936"
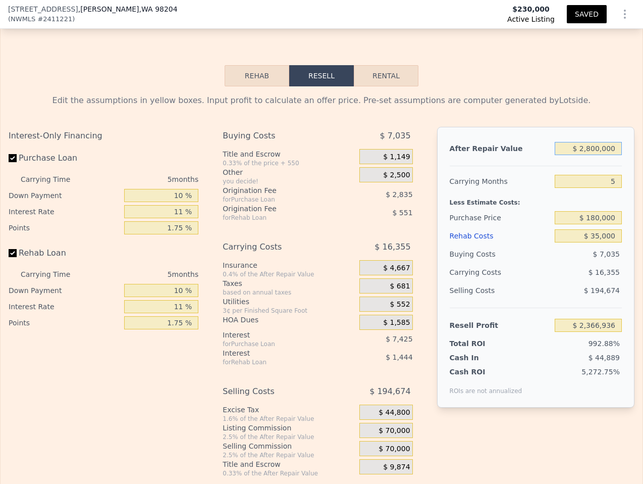
type input "$ 280,000"
type input "$ 25,848"
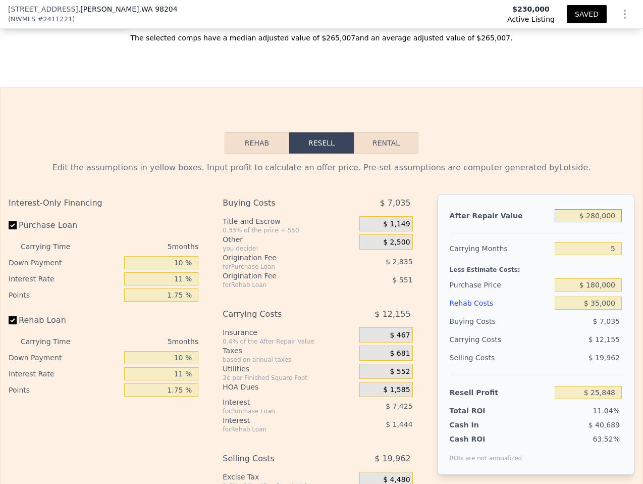
scroll to position [1720, 0]
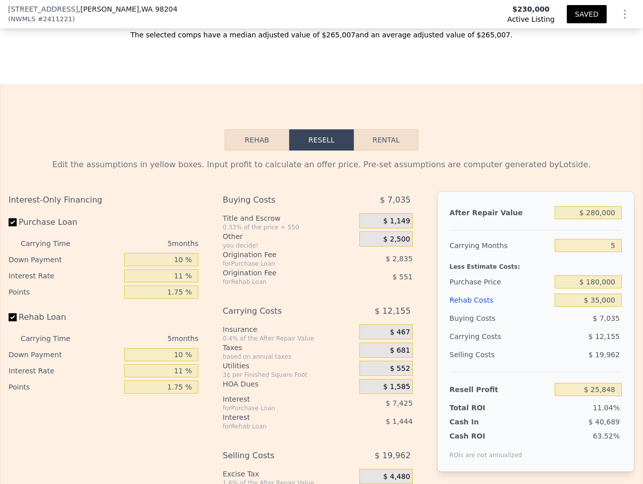
click at [588, 345] on div "$ 19,962" at bounding box center [588, 354] width 67 height 18
click at [597, 206] on input "$ 280,000" at bounding box center [588, 212] width 67 height 13
type input "$ 2"
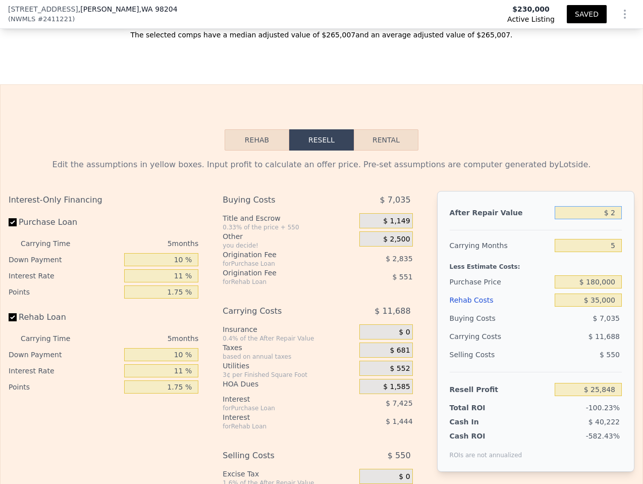
type input "-$ 234,271"
type input "$ 27"
type input "-$ 234,248"
type input "$ 275"
type input "-$ 234,017"
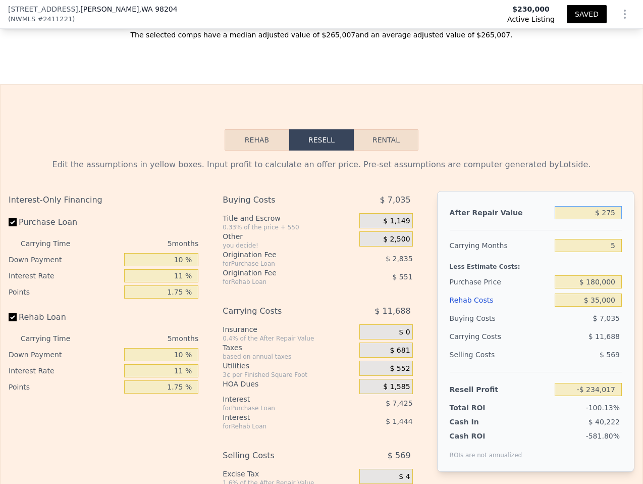
type input "$ 2,750"
type input "-$ 231,719"
type input "$ 27,500"
type input "-$ 208,727"
type input "$ 275,000"
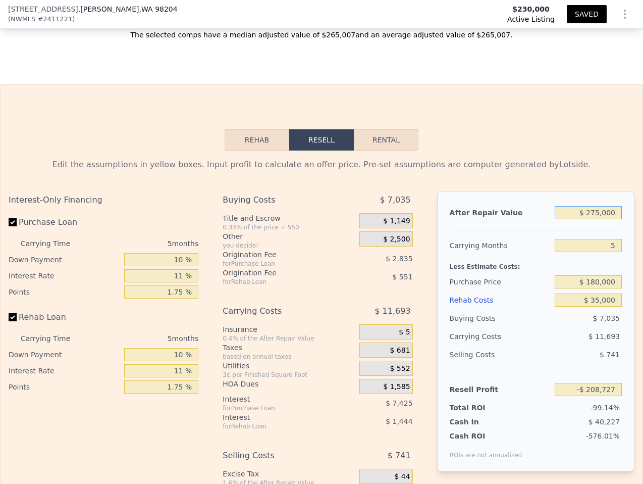
type input "$ 21,203"
type input "$ 2,750,000"
type input "$ 2,320,486"
type input "$ 275,000"
type input "$ 21,203"
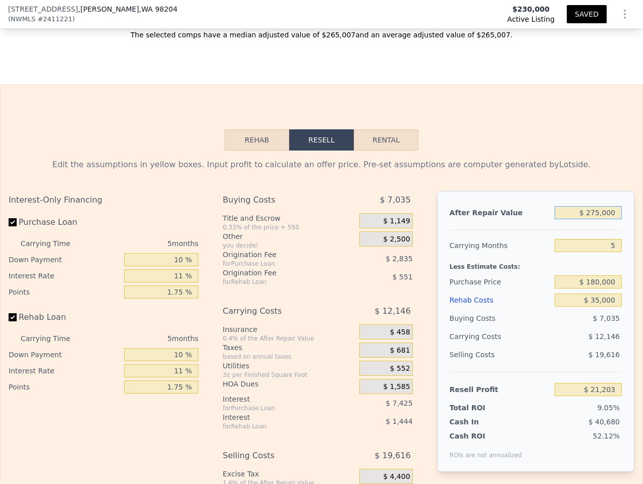
type input "$ 275,000"
click at [614, 309] on div "$ 7,035" at bounding box center [588, 318] width 67 height 18
click at [608, 275] on input "$ 180,000" at bounding box center [588, 281] width 67 height 13
type input "$ 175,000"
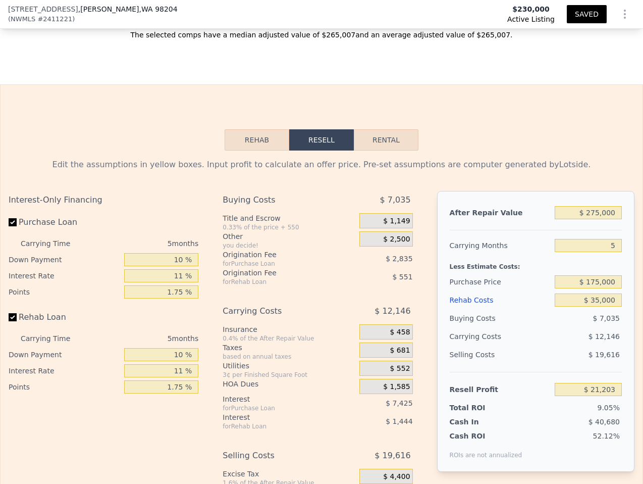
click at [596, 332] on span "$ 12,146" at bounding box center [604, 336] width 31 height 8
type input "$ 26,503"
